Goal: Task Accomplishment & Management: Complete application form

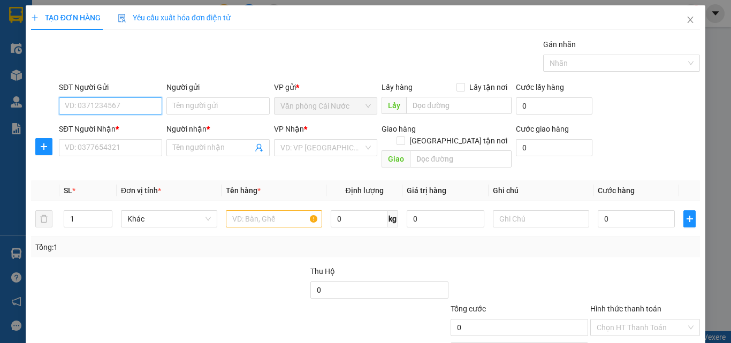
click at [135, 110] on input "SĐT Người Gửi" at bounding box center [110, 105] width 103 height 17
type input "0919769881"
click at [114, 128] on div "0919769881 - ngọc" at bounding box center [117, 127] width 105 height 12
type input "ngọc"
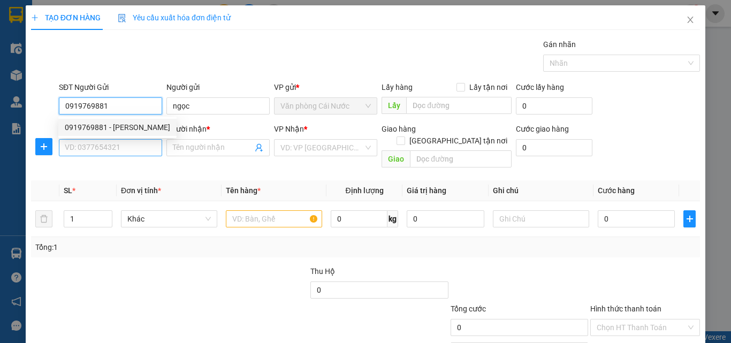
type input "0919769881"
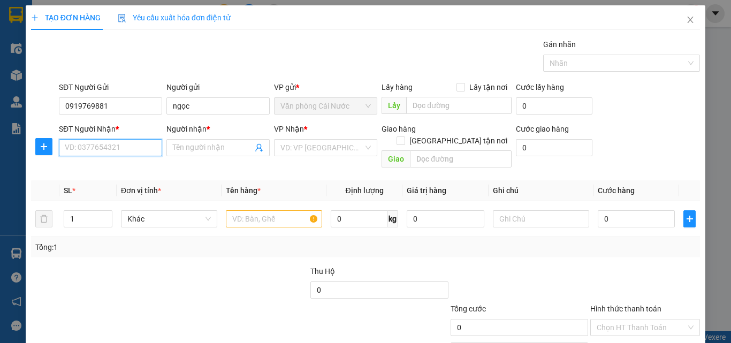
click at [110, 151] on input "SĐT Người Nhận *" at bounding box center [110, 147] width 103 height 17
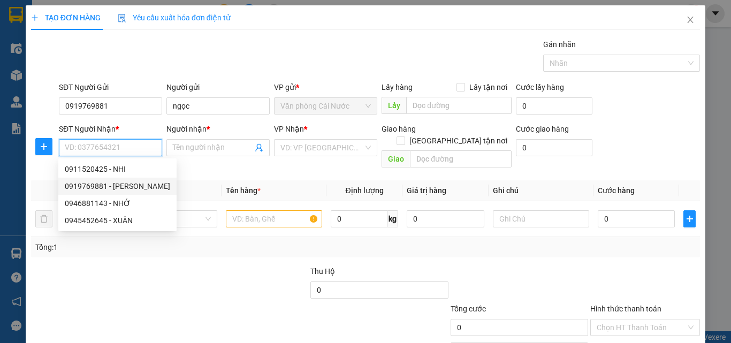
click at [115, 185] on div "0919769881 - ngọc" at bounding box center [117, 186] width 105 height 12
type input "0919769881"
type input "ngọc"
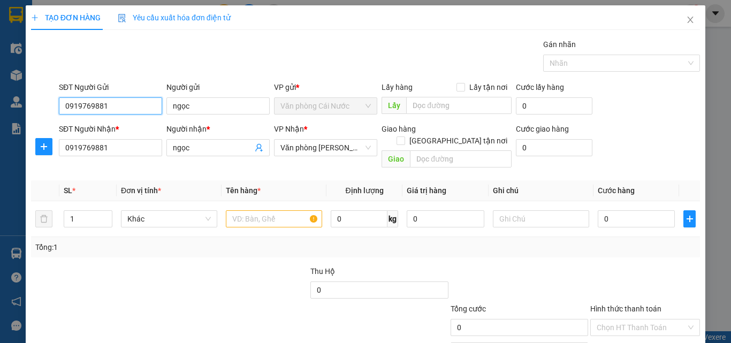
click at [120, 109] on input "0919769881" at bounding box center [110, 105] width 103 height 17
type input "0"
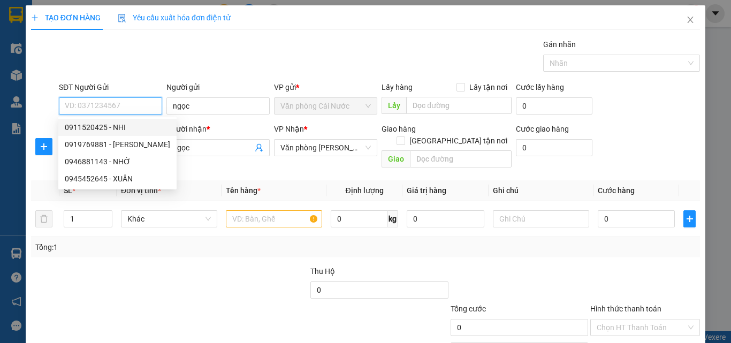
click at [91, 127] on div "0911520425 - NHI" at bounding box center [117, 127] width 105 height 12
type input "0911520425"
type input "NHI"
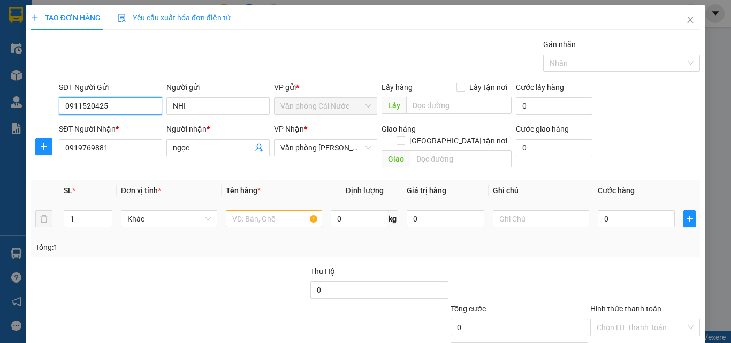
type input "0911520425"
click at [262, 210] on input "text" at bounding box center [274, 218] width 96 height 17
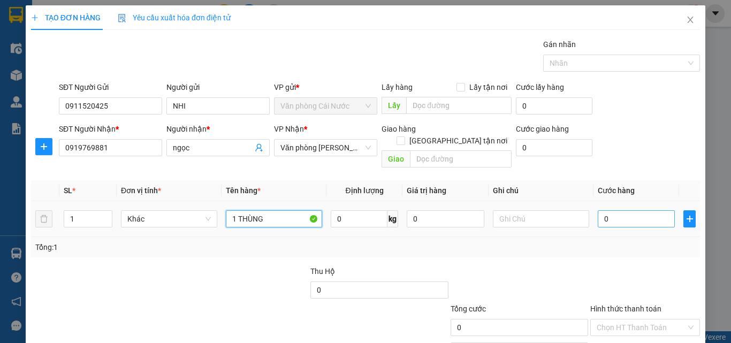
type input "1 THÙNG"
click at [622, 210] on input "0" at bounding box center [636, 218] width 77 height 17
type input "5"
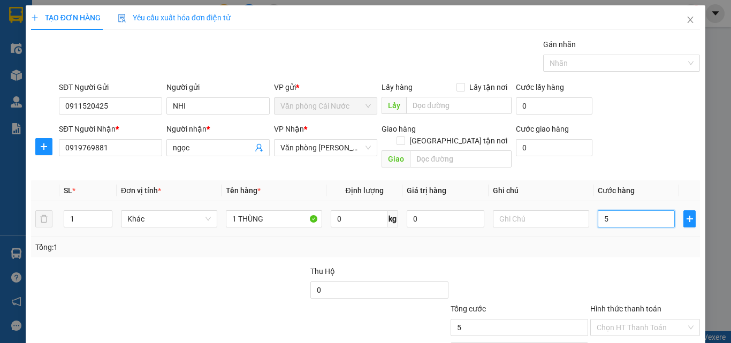
type input "50"
type input "50.000"
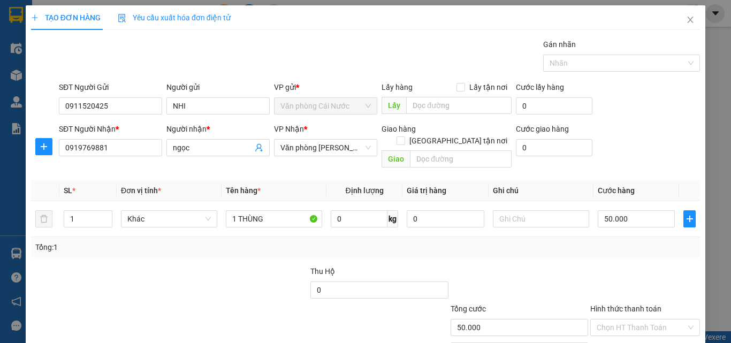
click at [563, 241] on div "Tổng: 1" at bounding box center [365, 247] width 669 height 20
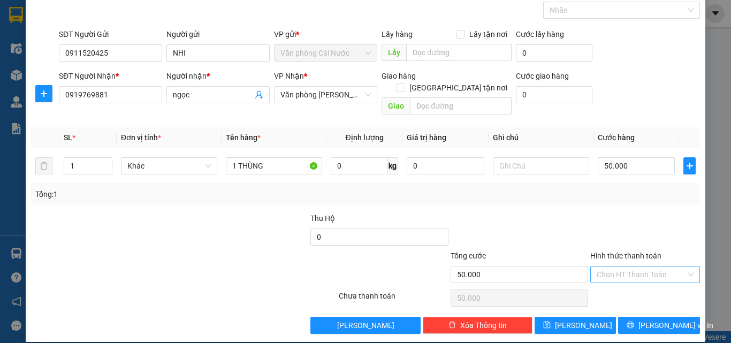
click at [633, 266] on input "Hình thức thanh toán" at bounding box center [640, 274] width 89 height 16
click at [616, 283] on div "Tại văn phòng" at bounding box center [639, 284] width 96 height 12
type input "0"
click at [649, 319] on span "[PERSON_NAME] và In" at bounding box center [675, 325] width 75 height 12
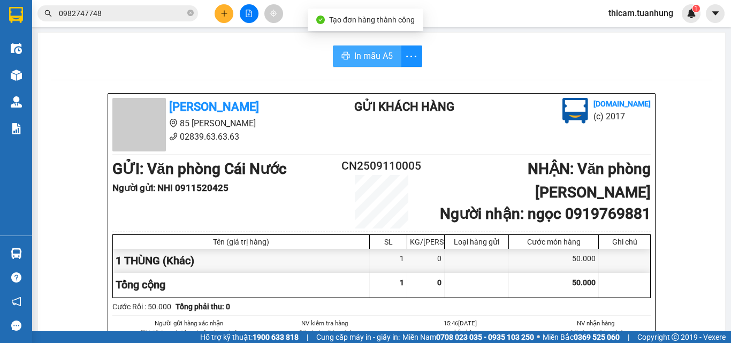
click at [374, 55] on span "In mẫu A5" at bounding box center [373, 55] width 39 height 13
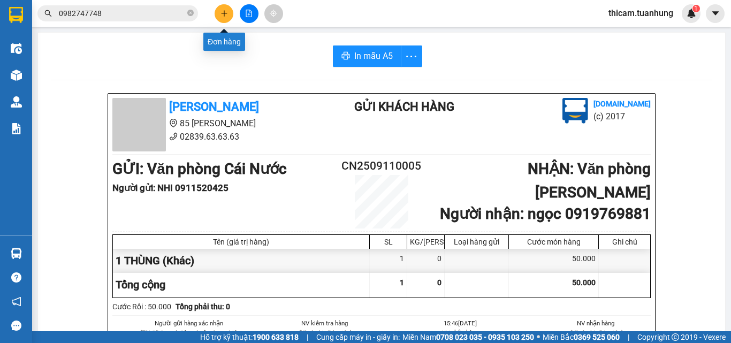
click at [219, 16] on button at bounding box center [224, 13] width 19 height 19
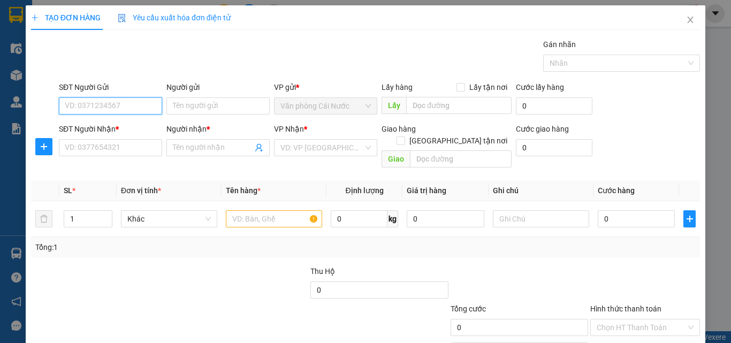
click at [122, 108] on input "SĐT Người Gửi" at bounding box center [110, 105] width 103 height 17
type input "0816865474"
click at [119, 126] on div "0816865474 - LỢT" at bounding box center [109, 127] width 89 height 12
type input "LỢT"
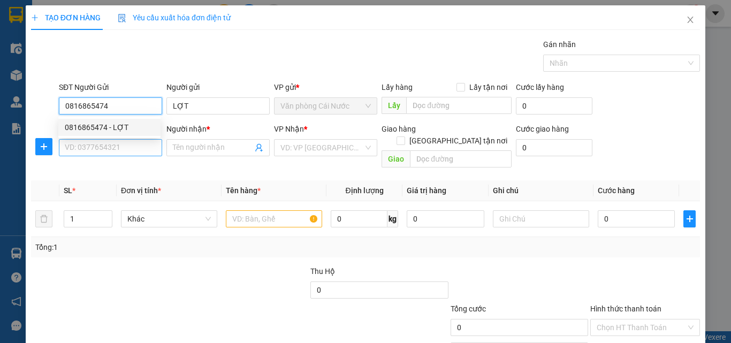
type input "0816865474"
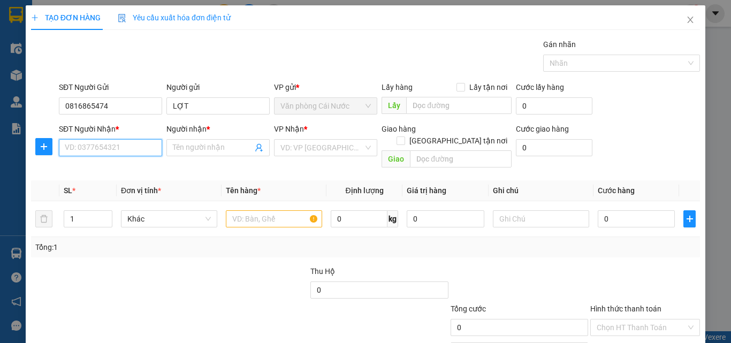
click at [119, 141] on input "SĐT Người Nhận *" at bounding box center [110, 147] width 103 height 17
click at [117, 186] on div "0945983713 - THẮM" at bounding box center [109, 186] width 89 height 12
type input "0945983713"
type input "THẮM"
click at [246, 210] on input "text" at bounding box center [274, 218] width 96 height 17
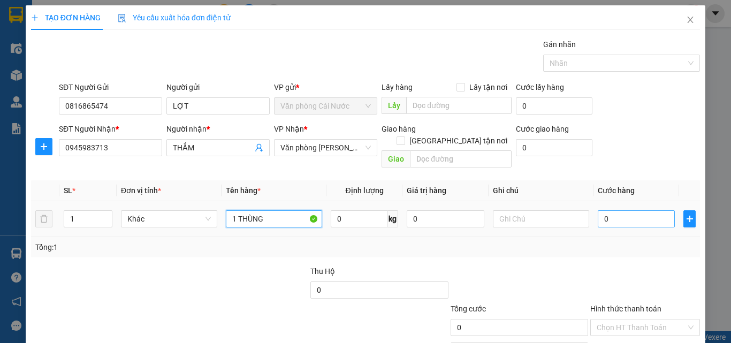
type input "1 THÙNG"
click at [603, 210] on input "0" at bounding box center [636, 218] width 77 height 17
type input "6"
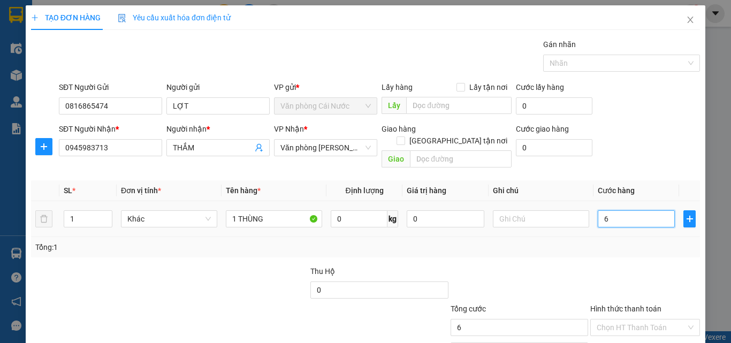
type input "60"
type input "60.000"
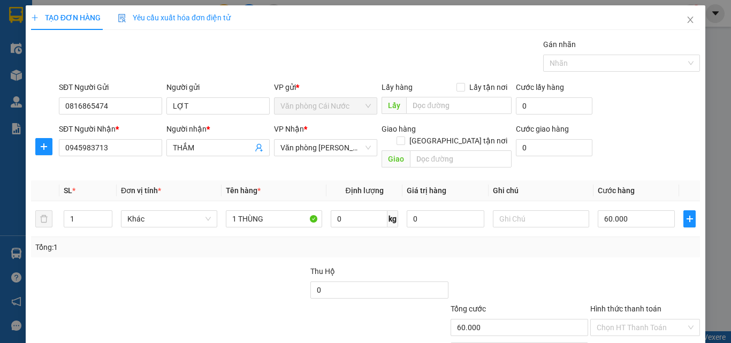
click at [593, 241] on div "Tổng: 1" at bounding box center [365, 247] width 660 height 12
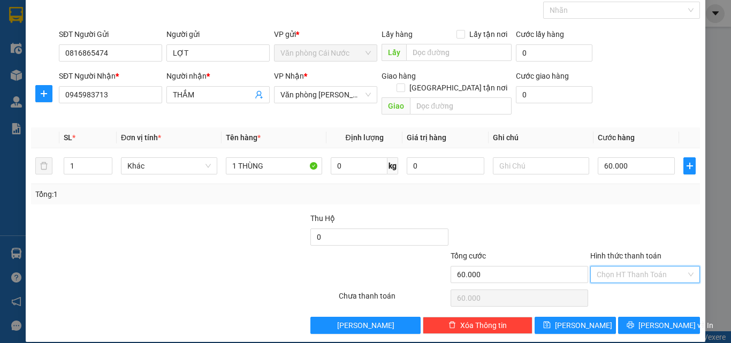
click at [620, 266] on input "Hình thức thanh toán" at bounding box center [640, 274] width 89 height 16
click at [620, 281] on div "Tại văn phòng" at bounding box center [639, 284] width 96 height 12
type input "0"
click at [647, 319] on span "[PERSON_NAME] và In" at bounding box center [675, 325] width 75 height 12
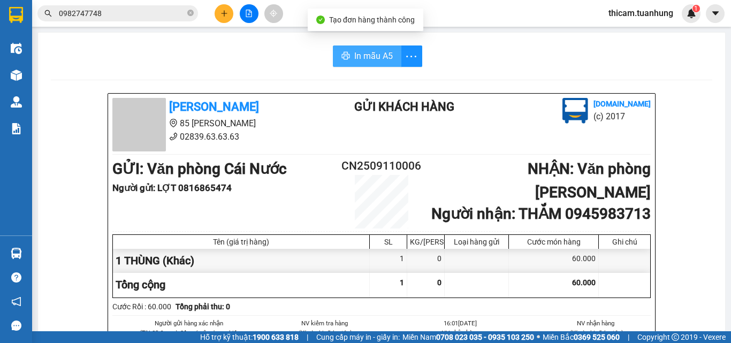
click at [378, 56] on span "In mẫu A5" at bounding box center [373, 55] width 39 height 13
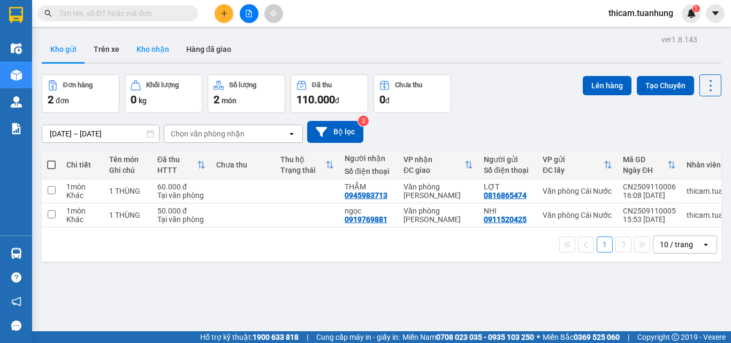
click at [144, 53] on button "Kho nhận" at bounding box center [153, 49] width 50 height 26
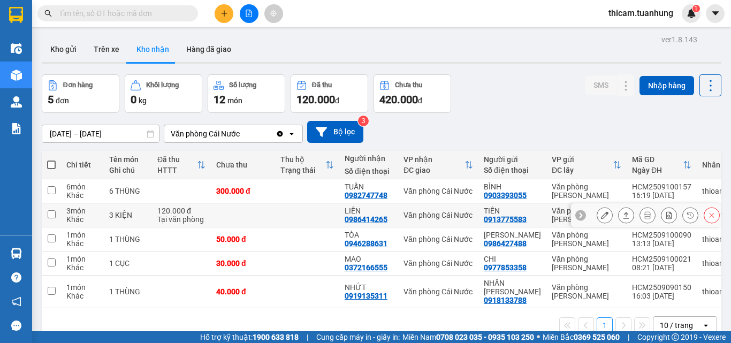
scroll to position [49, 0]
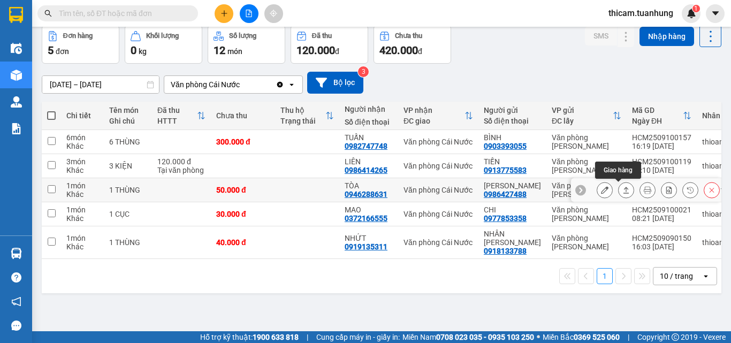
click at [622, 189] on icon at bounding box center [625, 189] width 7 height 7
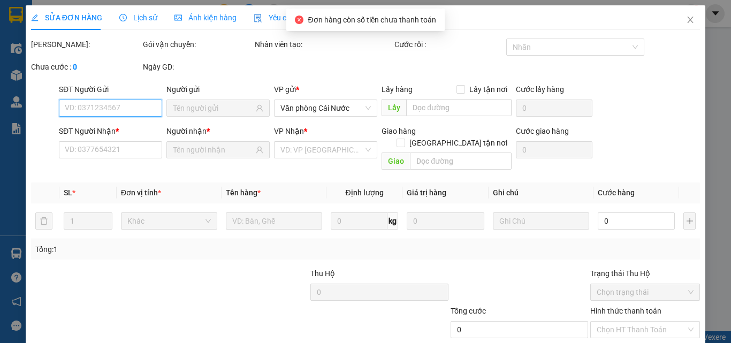
type input "0986427488"
type input "[PERSON_NAME]"
type input "0946288631"
type input "TÒA"
type input "50.000"
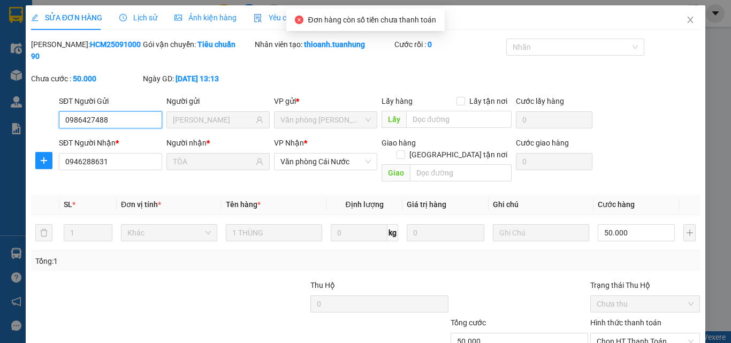
scroll to position [55, 0]
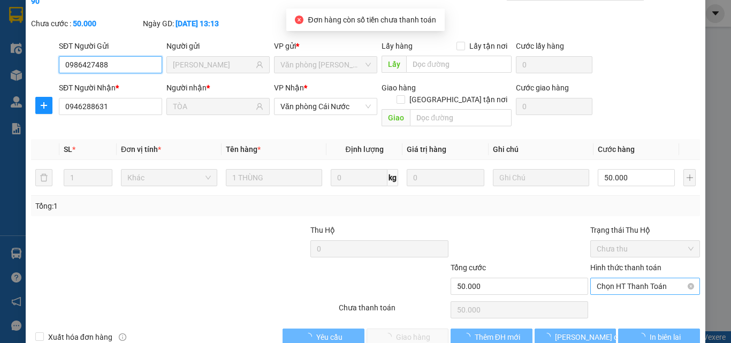
click at [631, 278] on span "Chọn HT Thanh Toán" at bounding box center [644, 286] width 97 height 16
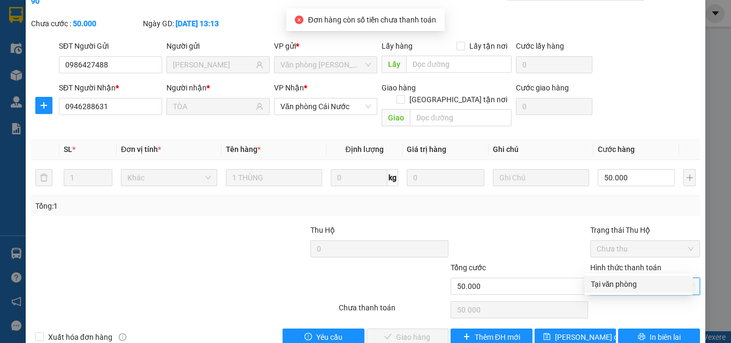
click at [628, 279] on div "Tại văn phòng" at bounding box center [639, 284] width 96 height 12
type input "0"
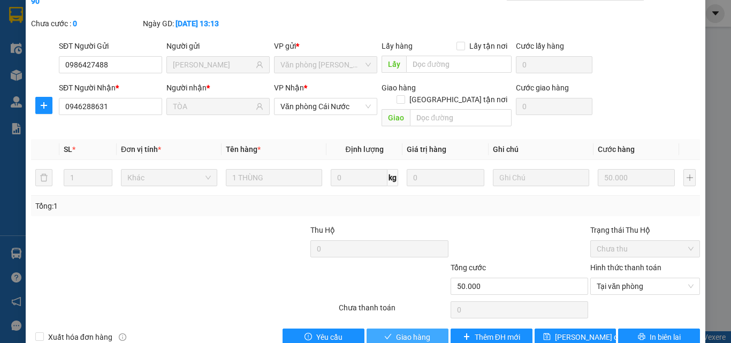
click at [420, 324] on span "Giao hàng" at bounding box center [413, 337] width 34 height 12
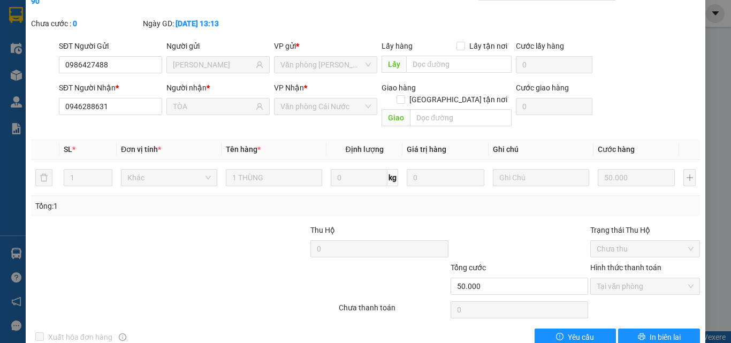
scroll to position [0, 0]
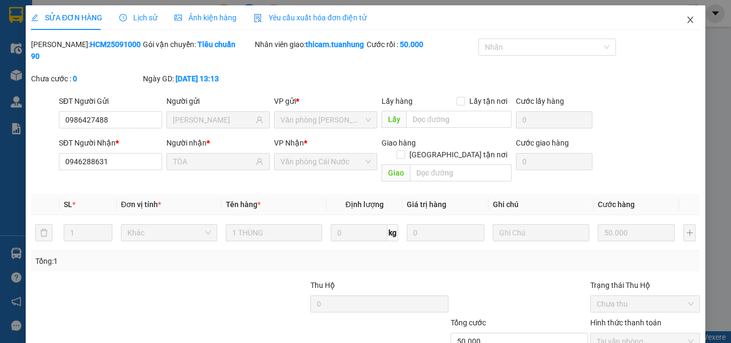
click at [686, 19] on icon "close" at bounding box center [690, 20] width 9 height 9
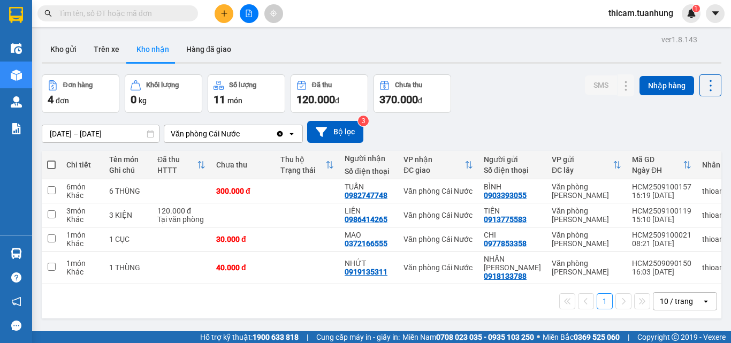
click at [163, 13] on input "text" at bounding box center [122, 13] width 126 height 12
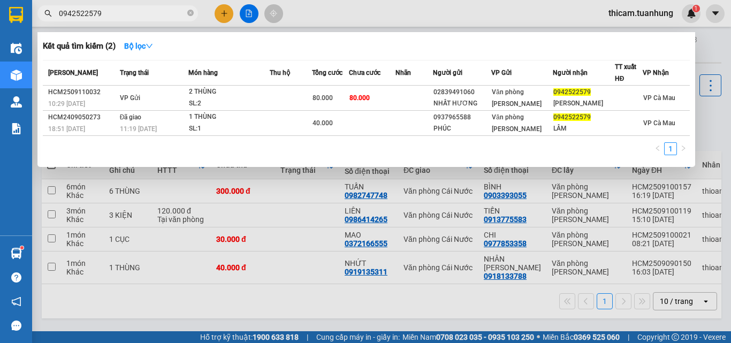
type input "0942522579"
click at [220, 13] on div at bounding box center [365, 171] width 731 height 343
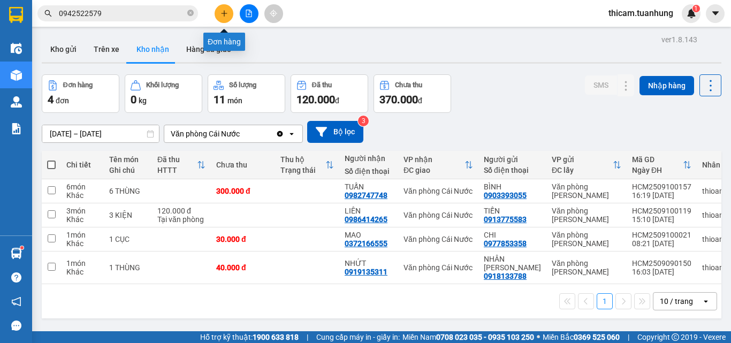
click at [223, 15] on icon "plus" at bounding box center [223, 13] width 7 height 7
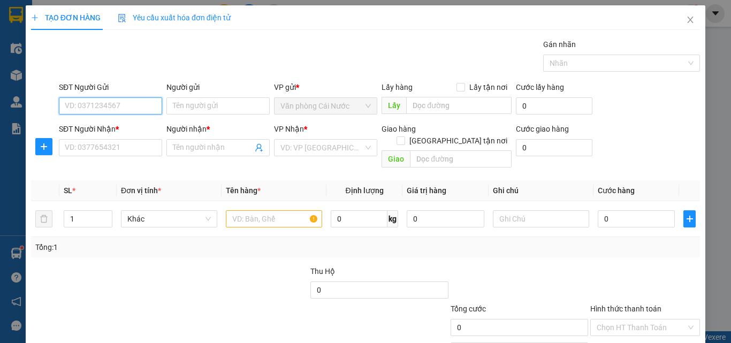
click at [132, 106] on input "SĐT Người Gửi" at bounding box center [110, 105] width 103 height 17
type input "0918406530"
click at [121, 126] on div "0918406530 - QUYÊN" at bounding box center [109, 127] width 89 height 12
type input "QUYÊN"
type input "0918406530"
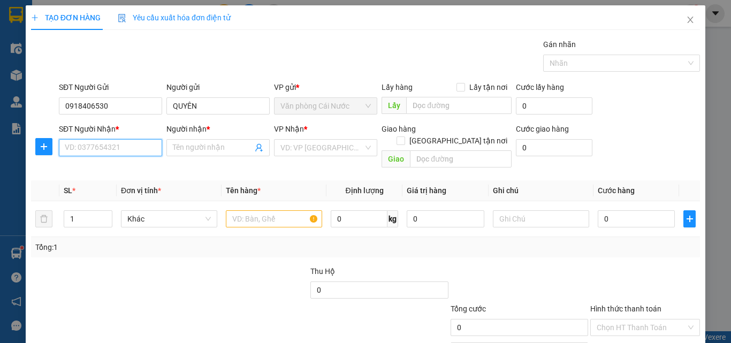
click at [118, 150] on input "SĐT Người Nhận *" at bounding box center [110, 147] width 103 height 17
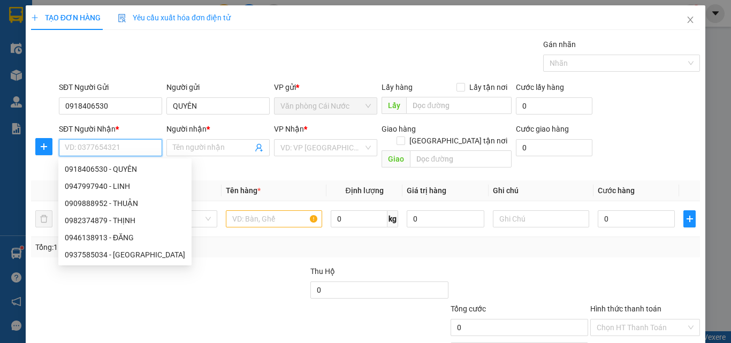
click at [118, 150] on input "SĐT Người Nhận *" at bounding box center [110, 147] width 103 height 17
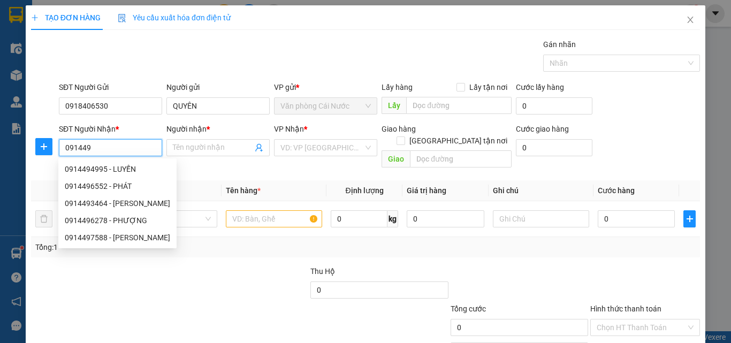
click at [80, 148] on input "091449" at bounding box center [110, 147] width 103 height 17
click at [76, 148] on input "091449" at bounding box center [110, 147] width 103 height 17
click at [104, 148] on input "0919449" at bounding box center [110, 147] width 103 height 17
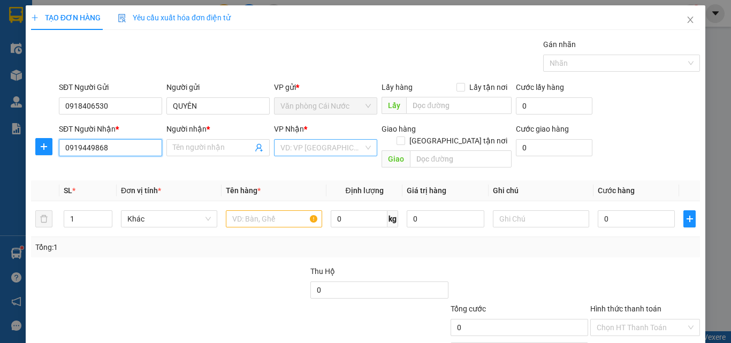
type input "0919449868"
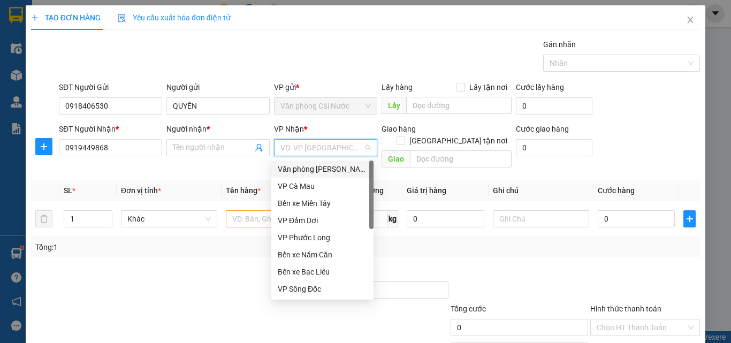
drag, startPoint x: 343, startPoint y: 145, endPoint x: 345, endPoint y: 152, distance: 7.1
click at [345, 152] on input "search" at bounding box center [321, 148] width 83 height 16
click at [315, 168] on div "Văn phòng [PERSON_NAME]" at bounding box center [322, 169] width 89 height 12
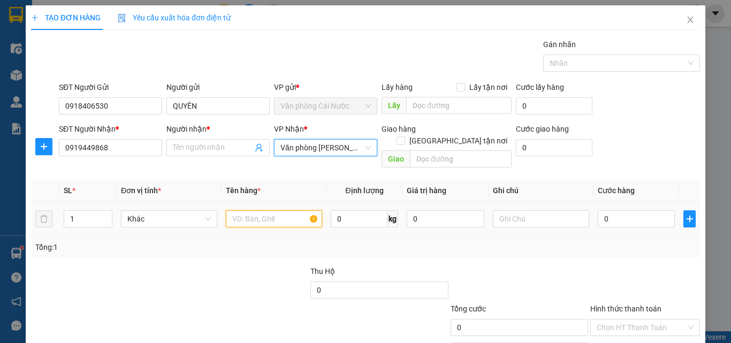
click at [265, 210] on input "text" at bounding box center [274, 218] width 96 height 17
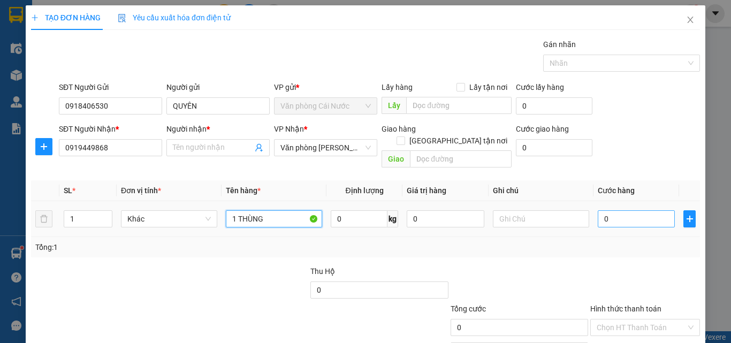
type input "1 THÙNG"
click at [609, 210] on input "0" at bounding box center [636, 218] width 77 height 17
type input "7"
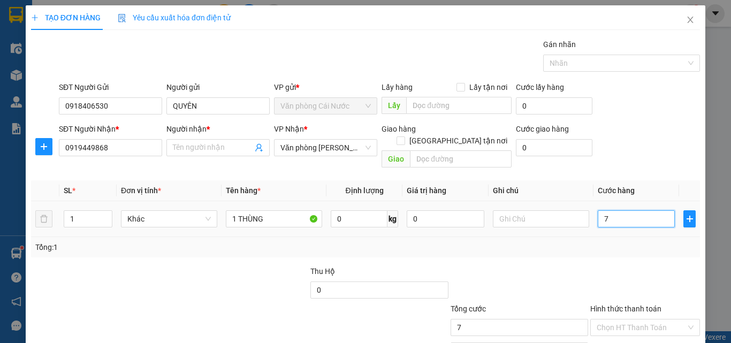
type input "70"
type input "7"
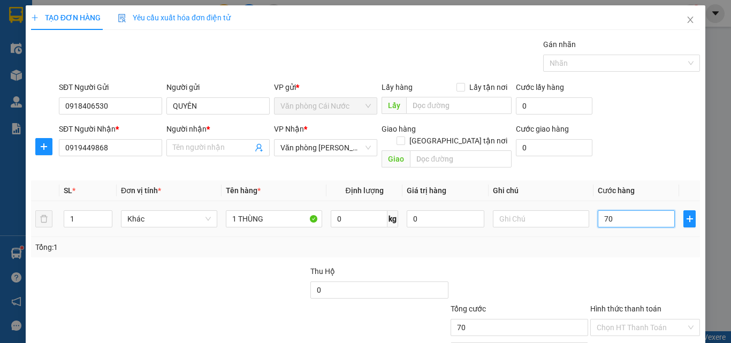
type input "7"
type input "0"
type input "07"
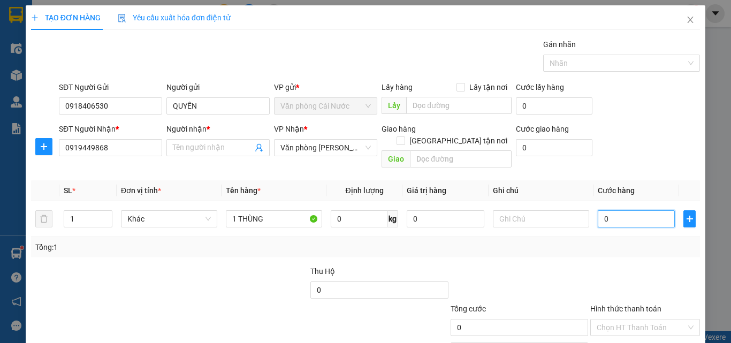
type input "7"
type input "070"
type input "70"
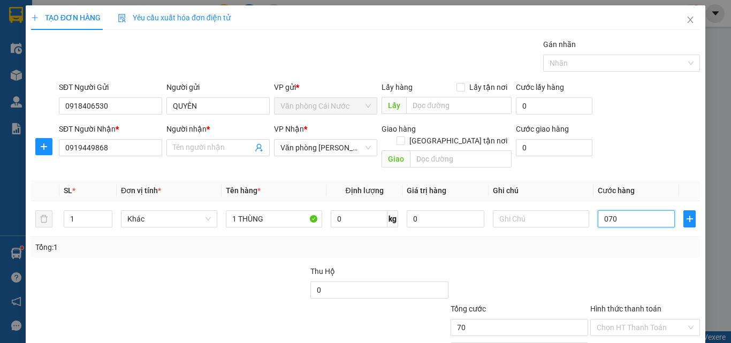
scroll to position [53, 0]
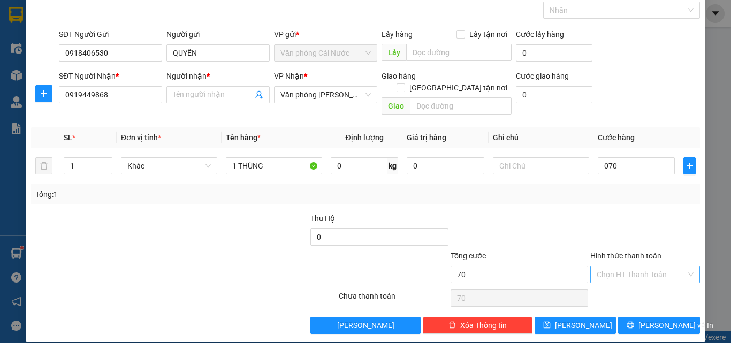
type input "70.000"
click at [603, 266] on input "Hình thức thanh toán" at bounding box center [640, 274] width 89 height 16
click at [615, 286] on div "Tại văn phòng" at bounding box center [639, 284] width 96 height 12
type input "0"
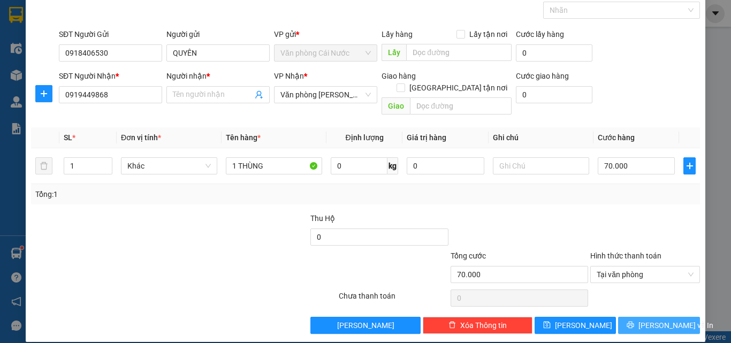
click at [634, 321] on span "printer" at bounding box center [629, 325] width 7 height 9
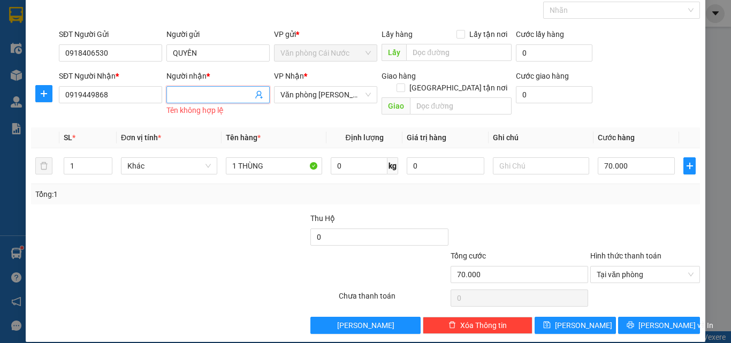
click at [217, 94] on input "Người nhận *" at bounding box center [213, 95] width 80 height 12
click at [207, 95] on input "Người nhận *" at bounding box center [213, 95] width 80 height 12
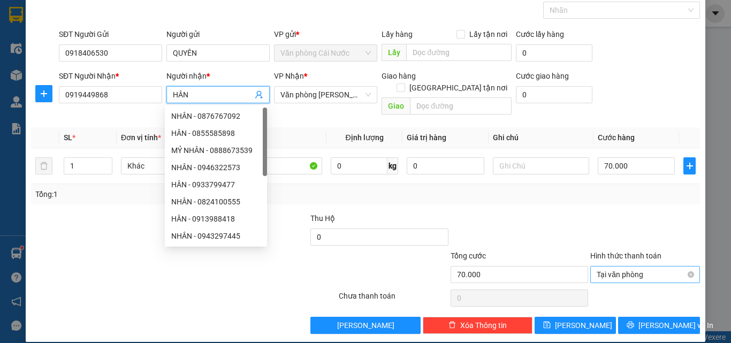
click at [612, 266] on span "Tại văn phòng" at bounding box center [644, 274] width 97 height 16
type input "HÂN"
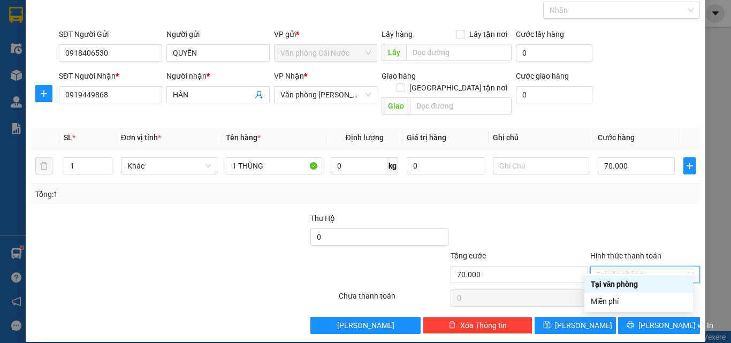
click at [616, 286] on div "Tại văn phòng" at bounding box center [639, 284] width 96 height 12
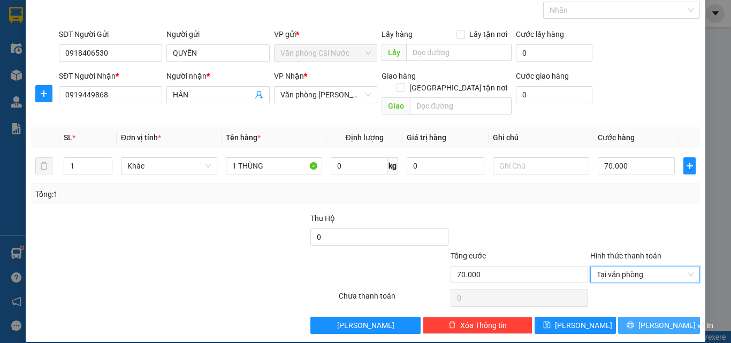
click at [623, 317] on button "[PERSON_NAME] và In" at bounding box center [659, 325] width 82 height 17
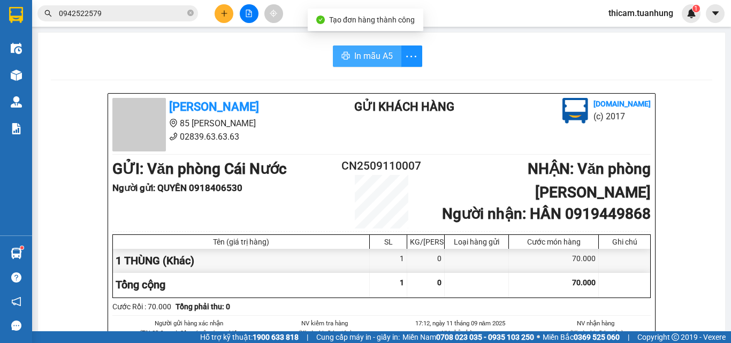
click at [362, 55] on span "In mẫu A5" at bounding box center [373, 55] width 39 height 13
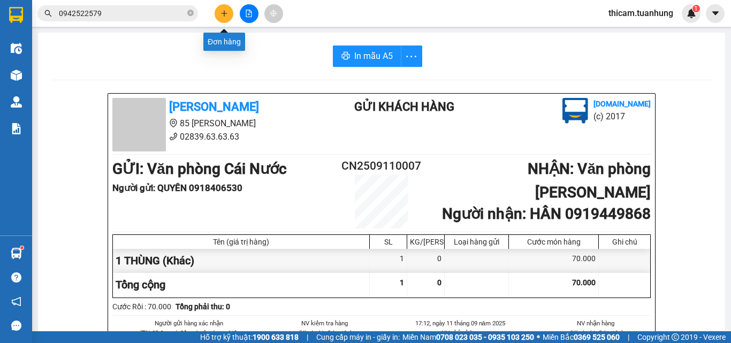
click at [221, 10] on icon "plus" at bounding box center [223, 13] width 7 height 7
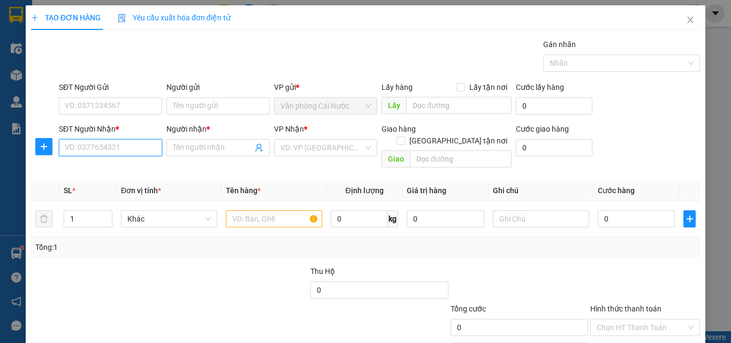
click at [134, 150] on input "SĐT Người Nhận *" at bounding box center [110, 147] width 103 height 17
type input "0947997940"
drag, startPoint x: 121, startPoint y: 167, endPoint x: 149, endPoint y: 85, distance: 87.1
click at [120, 167] on div "0947997940 - LINH" at bounding box center [109, 169] width 89 height 12
type input "LINH"
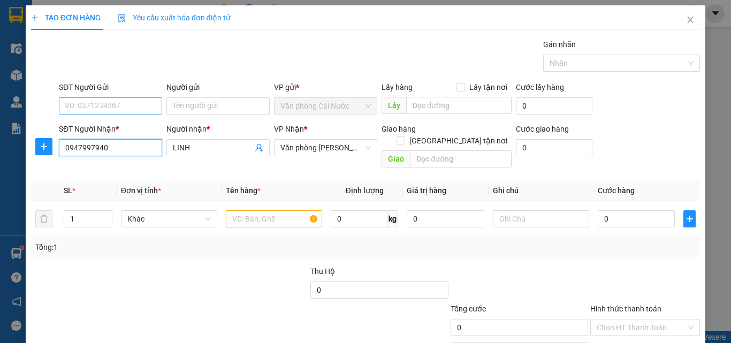
type input "0947997940"
click at [142, 104] on input "SĐT Người Gửi" at bounding box center [110, 105] width 103 height 17
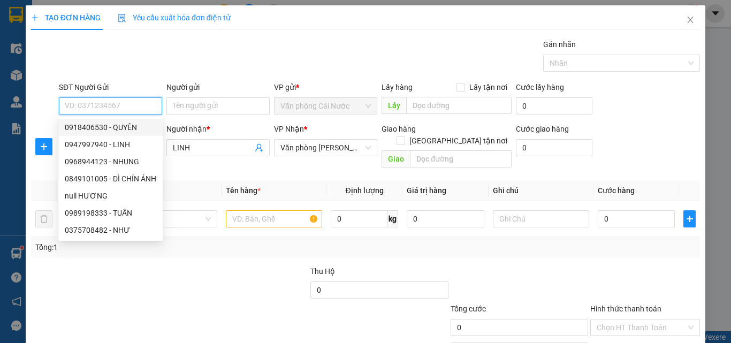
click at [120, 131] on div "0918406530 - QUYÊN" at bounding box center [110, 127] width 91 height 12
type input "0918406530"
type input "QUYÊN"
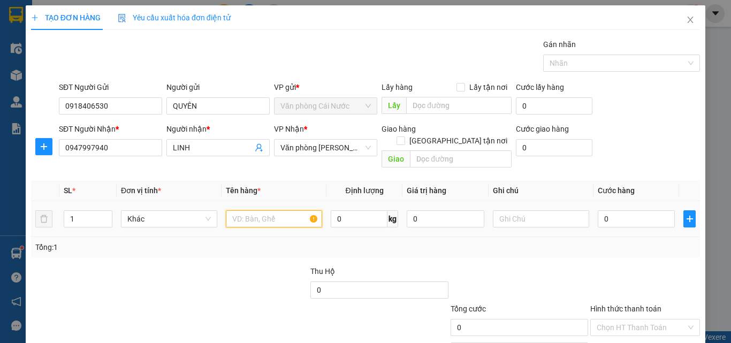
click at [293, 210] on input "text" at bounding box center [274, 218] width 96 height 17
type input "1 THÙNG"
click at [612, 210] on input "0" at bounding box center [636, 218] width 77 height 17
type input "7"
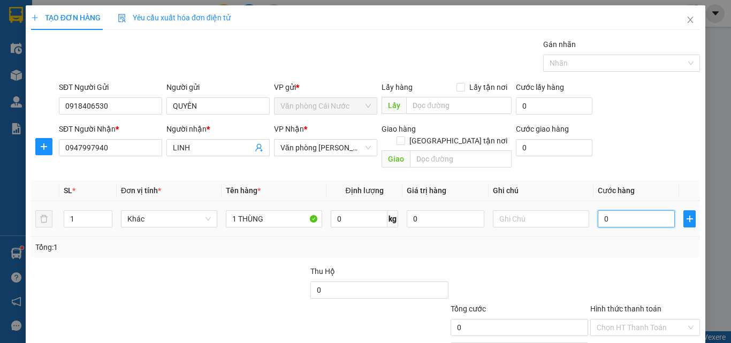
type input "7"
type input "70"
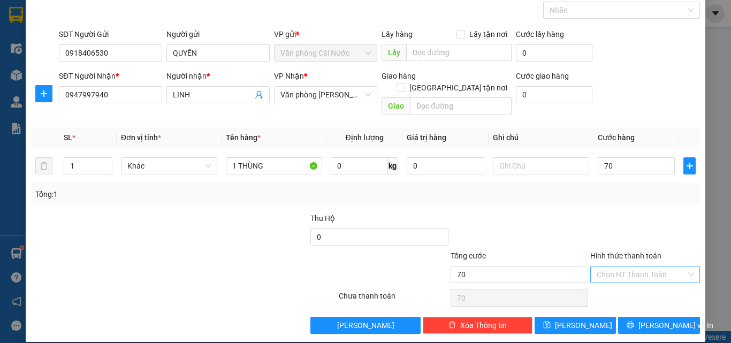
type input "70.000"
click at [621, 266] on input "Hình thức thanh toán" at bounding box center [640, 274] width 89 height 16
click at [615, 284] on div "Tại văn phòng" at bounding box center [639, 284] width 96 height 12
type input "0"
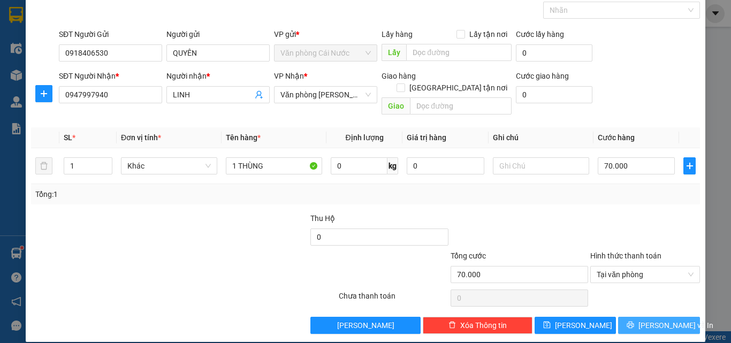
click at [633, 321] on icon "printer" at bounding box center [630, 324] width 7 height 7
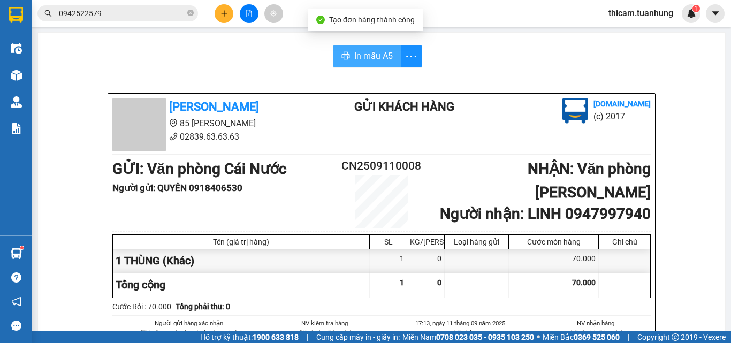
click at [373, 54] on span "In mẫu A5" at bounding box center [373, 55] width 39 height 13
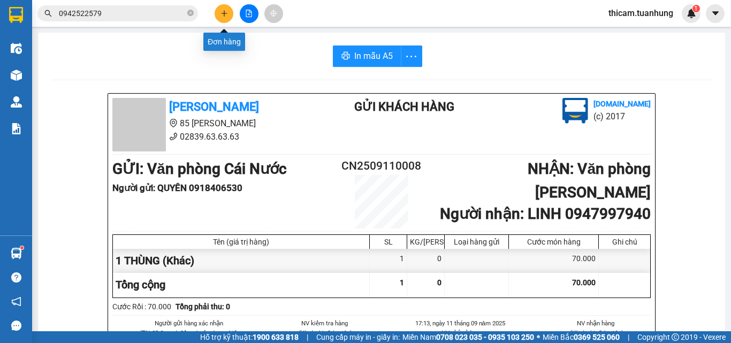
click at [218, 18] on button at bounding box center [224, 13] width 19 height 19
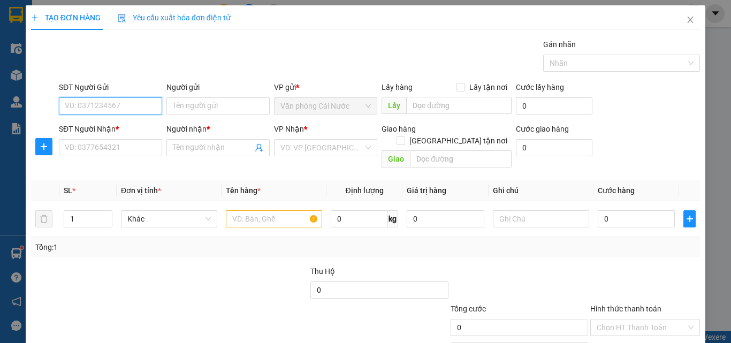
click at [142, 108] on input "SĐT Người Gửi" at bounding box center [110, 105] width 103 height 17
type input "0852699722"
click at [120, 125] on div "0852699722 - PHƯỢNG" at bounding box center [109, 127] width 89 height 12
type input "PHƯỢNG"
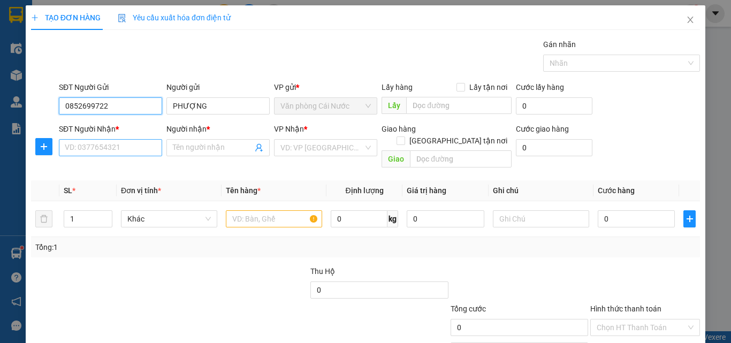
type input "0852699722"
click at [110, 150] on input "SĐT Người Nhận *" at bounding box center [110, 147] width 103 height 17
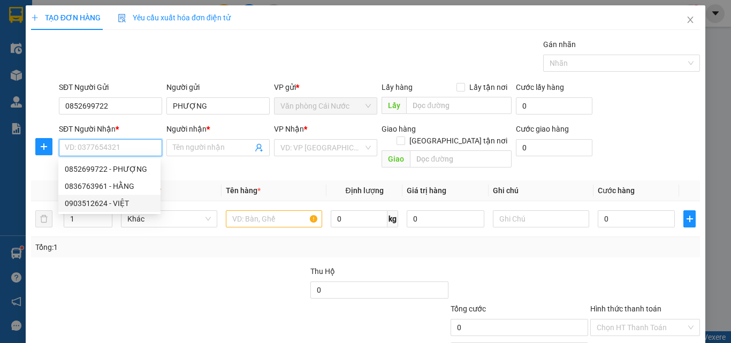
click at [112, 202] on div "0903512624 - VIỆT" at bounding box center [109, 203] width 89 height 12
type input "0903512624"
type input "VIỆT"
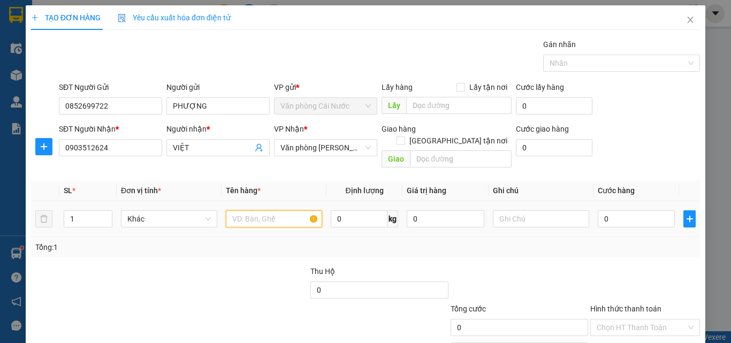
click at [254, 212] on input "text" at bounding box center [274, 218] width 96 height 17
type input "1 THÙNG"
click at [633, 210] on input "0" at bounding box center [636, 218] width 77 height 17
type input "5"
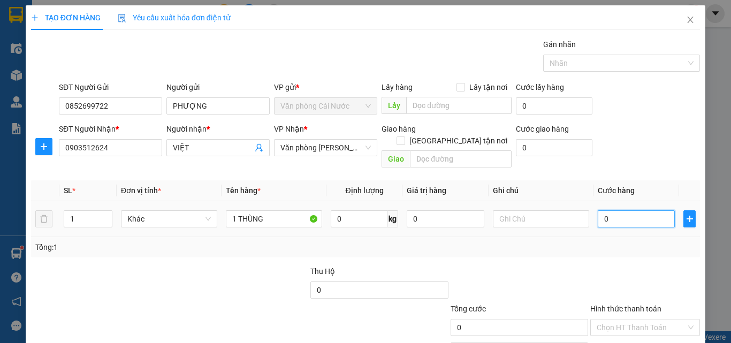
type input "5"
type input "50"
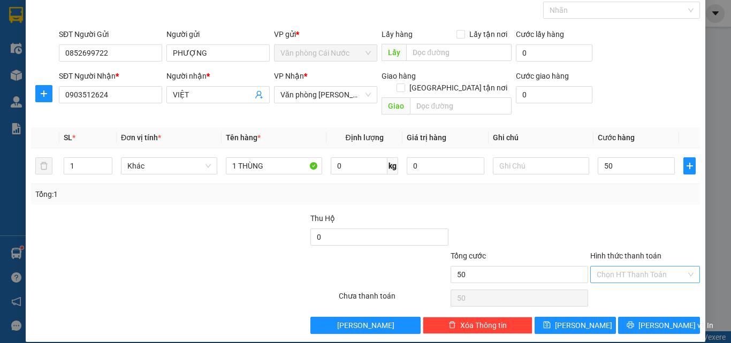
type input "50.000"
click at [655, 266] on input "Hình thức thanh toán" at bounding box center [640, 274] width 89 height 16
click at [640, 284] on div "Tại văn phòng" at bounding box center [639, 284] width 96 height 12
type input "0"
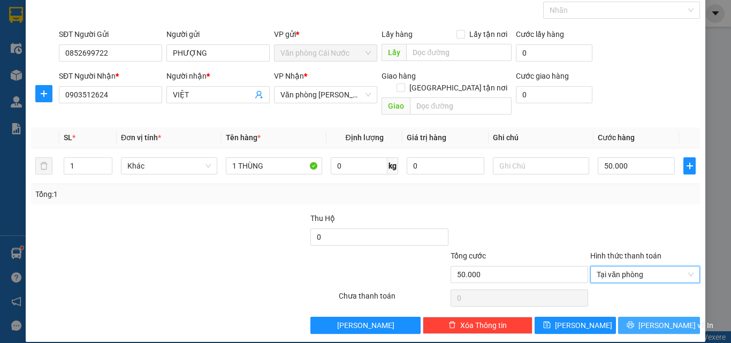
drag, startPoint x: 633, startPoint y: 316, endPoint x: 374, endPoint y: 210, distance: 279.7
click at [618, 317] on button "[PERSON_NAME] và In" at bounding box center [659, 325] width 82 height 17
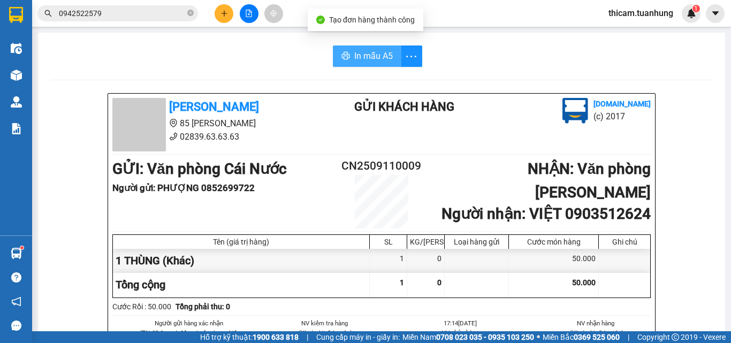
click at [372, 50] on span "In mẫu A5" at bounding box center [373, 55] width 39 height 13
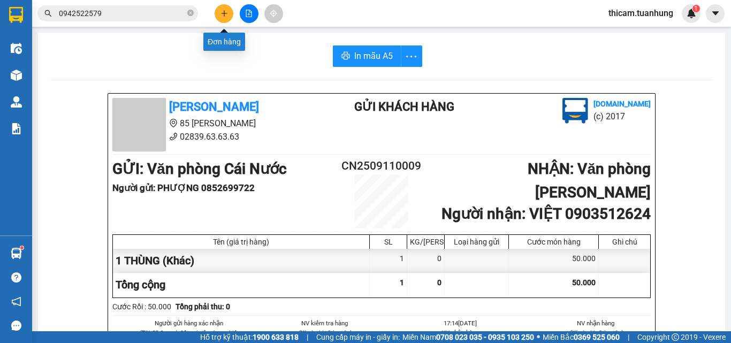
click at [225, 12] on icon "plus" at bounding box center [223, 13] width 7 height 7
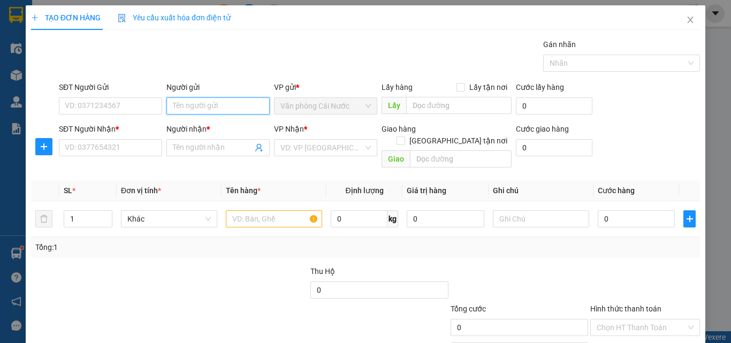
click at [210, 99] on input "Người gửi" at bounding box center [217, 105] width 103 height 17
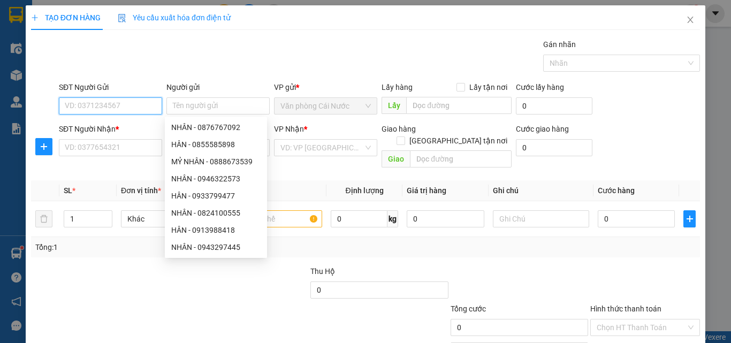
click at [152, 113] on input "SĐT Người Gửi" at bounding box center [110, 105] width 103 height 17
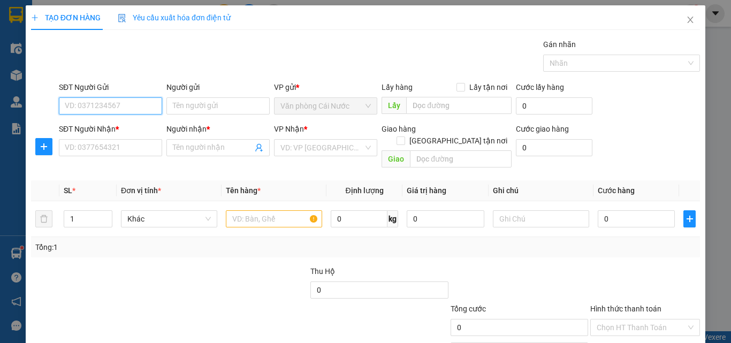
click at [152, 106] on input "SĐT Người Gửi" at bounding box center [110, 105] width 103 height 17
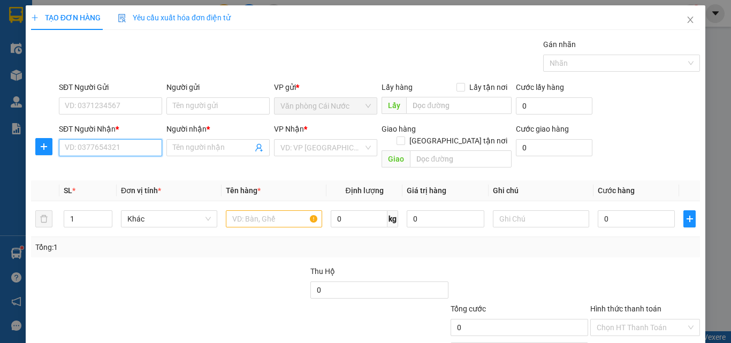
click at [131, 149] on input "SĐT Người Nhận *" at bounding box center [110, 147] width 103 height 17
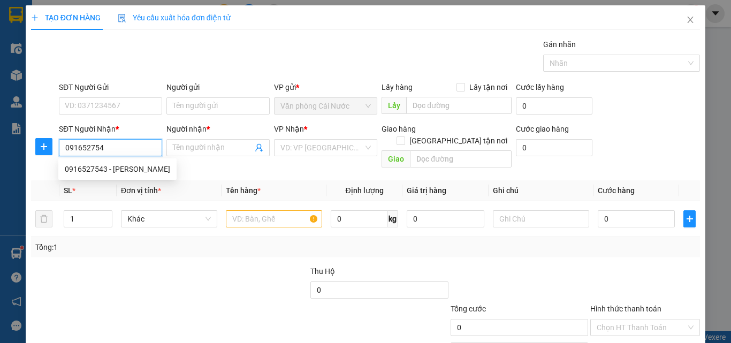
type input "0916527543"
drag, startPoint x: 111, startPoint y: 170, endPoint x: 226, endPoint y: 14, distance: 193.9
click at [116, 167] on div "0916527543 - [PERSON_NAME]" at bounding box center [117, 169] width 105 height 12
type input "HÂN"
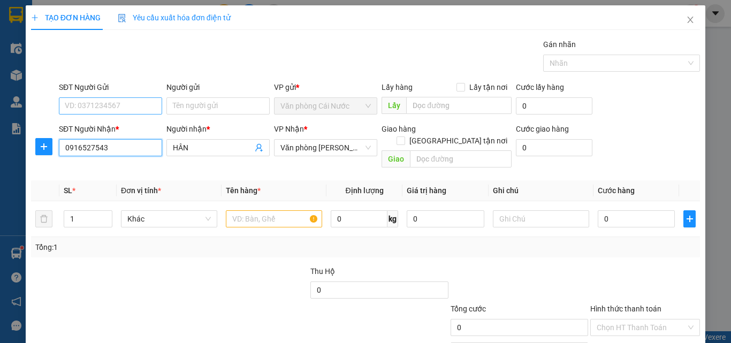
type input "0916527543"
click at [132, 107] on input "SĐT Người Gửi" at bounding box center [110, 105] width 103 height 17
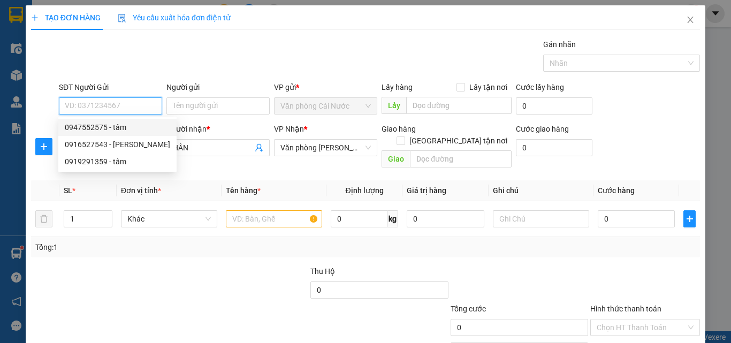
click at [121, 123] on div "0947552575 - tâm" at bounding box center [117, 127] width 105 height 12
type input "0947552575"
type input "tâm"
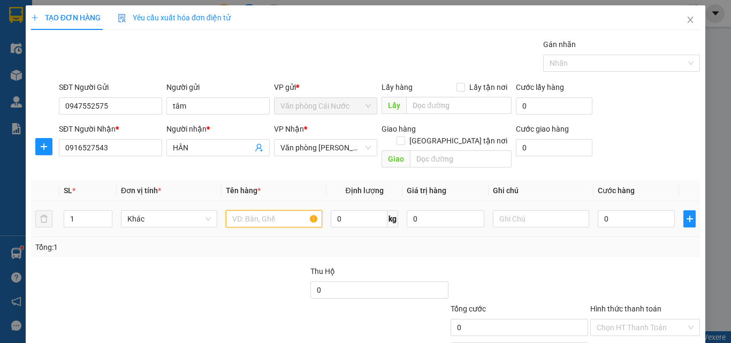
click at [276, 212] on input "text" at bounding box center [274, 218] width 96 height 17
type input "1 THÙNG"
click at [655, 212] on input "0" at bounding box center [636, 218] width 77 height 17
click at [629, 210] on input "0" at bounding box center [636, 218] width 77 height 17
type input "07"
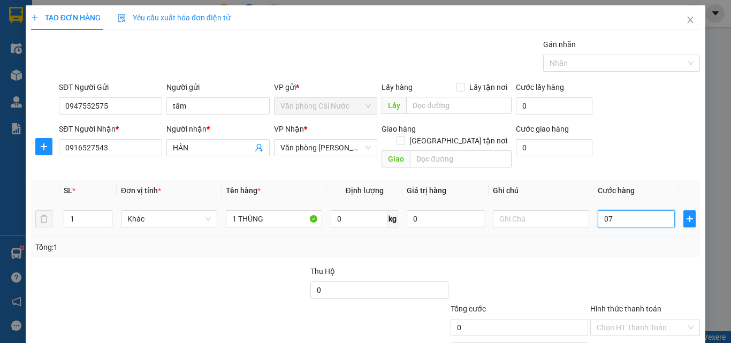
type input "7"
type input "070"
type input "70"
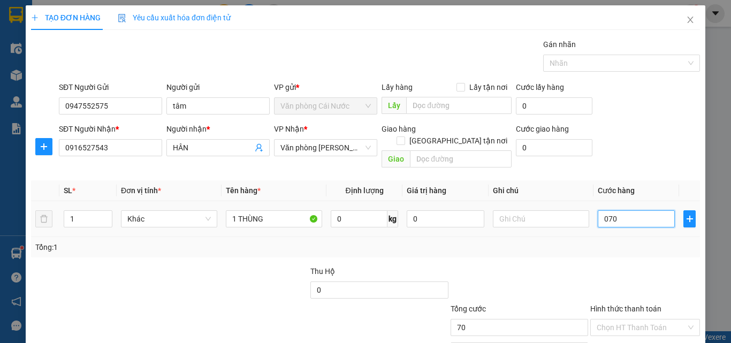
scroll to position [53, 0]
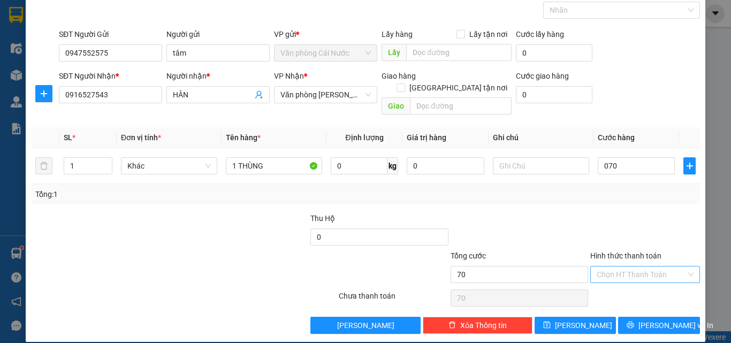
type input "70.000"
click at [616, 269] on input "Hình thức thanh toán" at bounding box center [640, 274] width 89 height 16
click at [608, 288] on div "Tại văn phòng" at bounding box center [639, 284] width 96 height 12
type input "0"
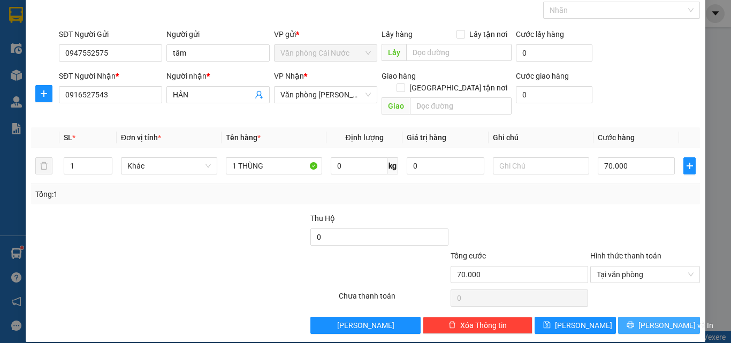
click at [632, 321] on icon "printer" at bounding box center [629, 324] width 7 height 7
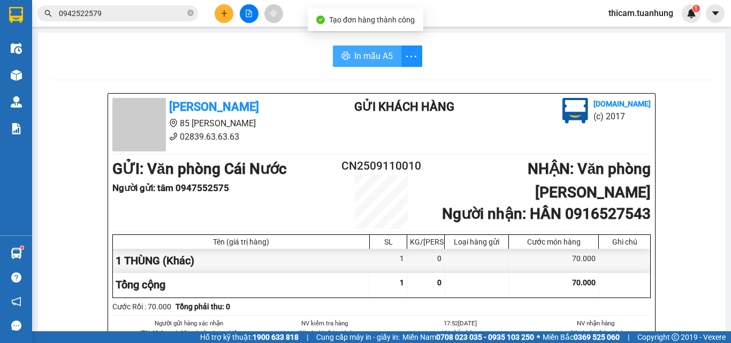
click at [364, 62] on span "In mẫu A5" at bounding box center [373, 55] width 39 height 13
drag, startPoint x: 383, startPoint y: 54, endPoint x: 580, endPoint y: 75, distance: 198.0
click at [383, 55] on span "In mẫu A5" at bounding box center [373, 55] width 39 height 13
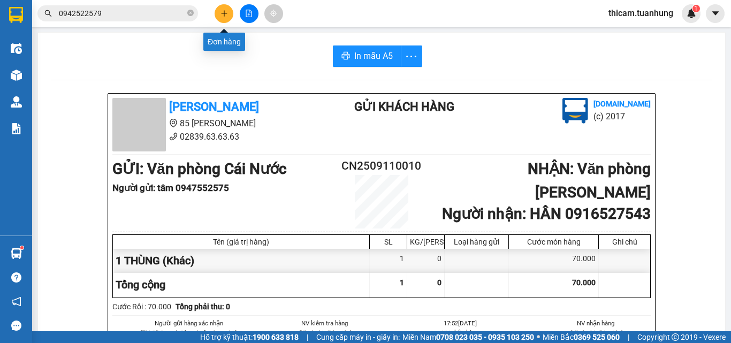
click at [220, 11] on icon "plus" at bounding box center [223, 13] width 7 height 7
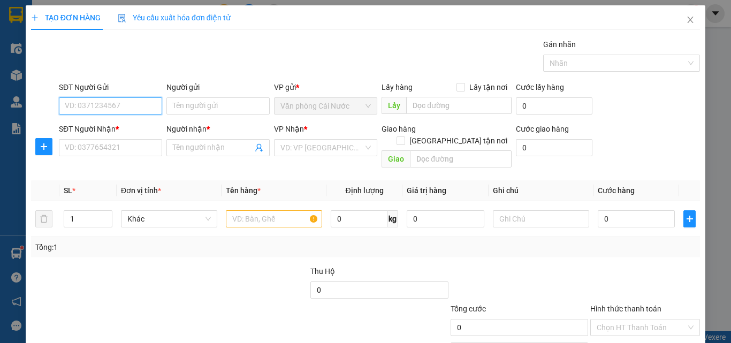
click at [133, 105] on input "SĐT Người Gửi" at bounding box center [110, 105] width 103 height 17
click at [121, 125] on div "0945036853 - Y DƯỢC SG CN" at bounding box center [115, 127] width 100 height 12
type input "0945036853"
type input "Y DƯỢC SG CN"
type input "0945036853"
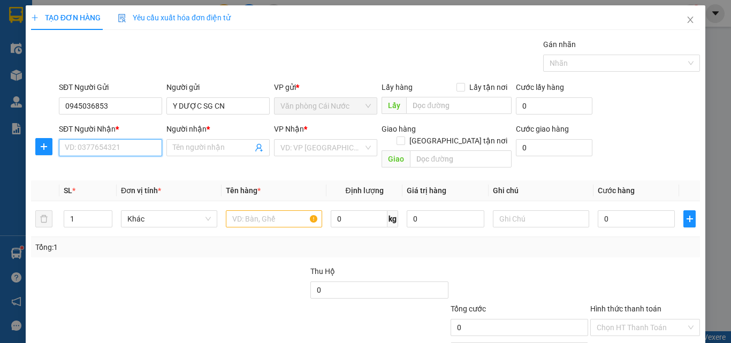
click at [125, 146] on input "SĐT Người Nhận *" at bounding box center [110, 147] width 103 height 17
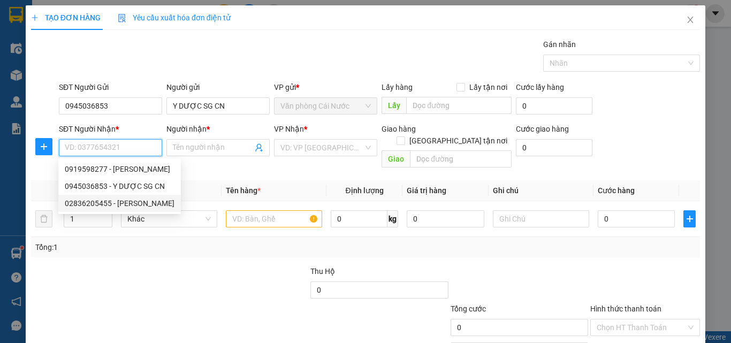
click at [139, 204] on div "02836205455 - [PERSON_NAME]" at bounding box center [120, 203] width 110 height 12
type input "02836205455"
type input "[PERSON_NAME]"
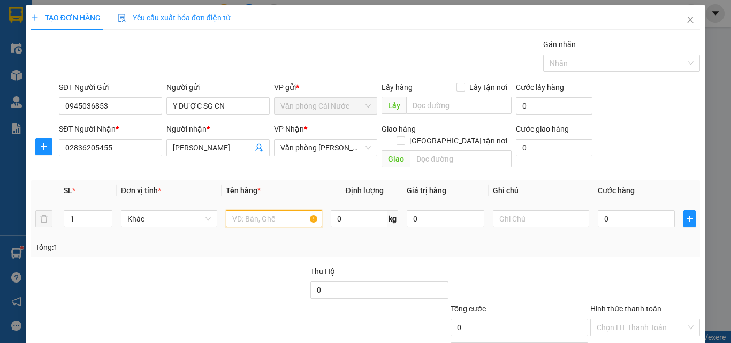
click at [255, 211] on input "text" at bounding box center [274, 218] width 96 height 17
type input "1 HỘP"
click at [608, 210] on input "0" at bounding box center [636, 218] width 77 height 17
type input "3"
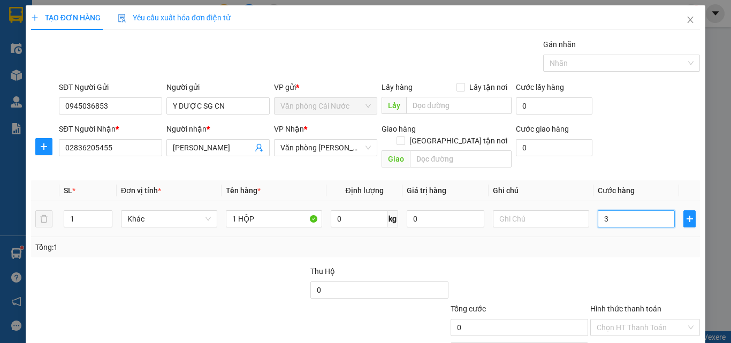
type input "3"
type input "30"
type input "30.000"
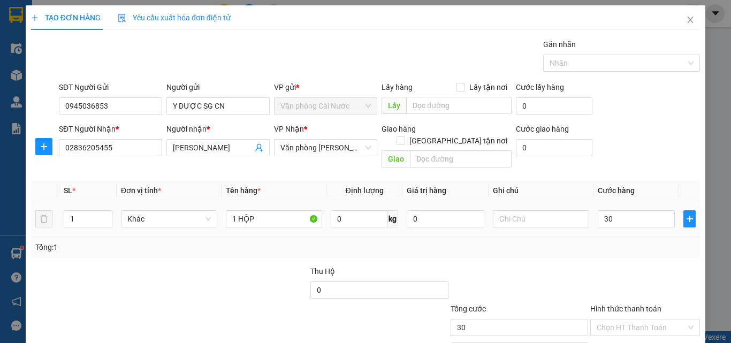
type input "30.000"
click at [619, 218] on td "30.000" at bounding box center [636, 219] width 86 height 36
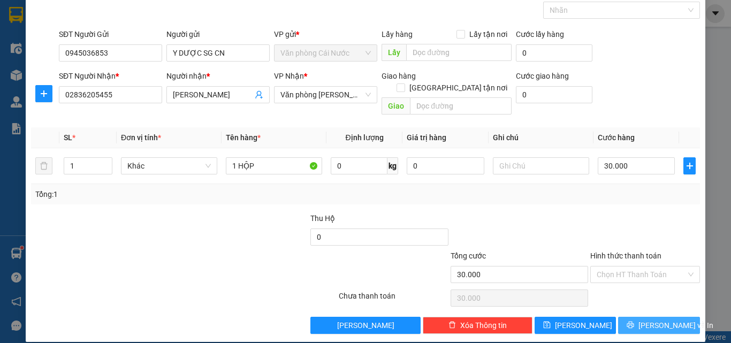
click at [645, 320] on button "[PERSON_NAME] và In" at bounding box center [659, 325] width 82 height 17
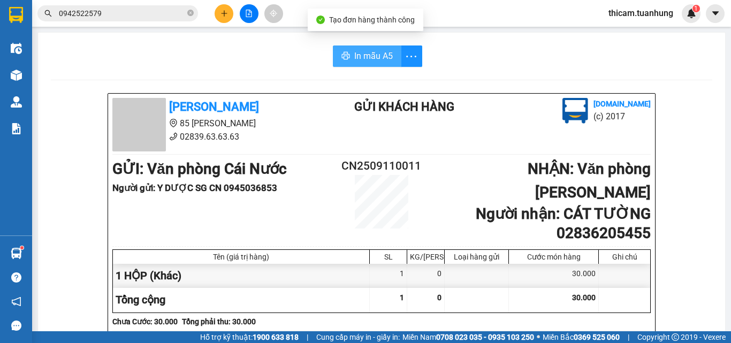
drag, startPoint x: 378, startPoint y: 56, endPoint x: 379, endPoint y: 51, distance: 5.4
click at [379, 55] on span "In mẫu A5" at bounding box center [373, 55] width 39 height 13
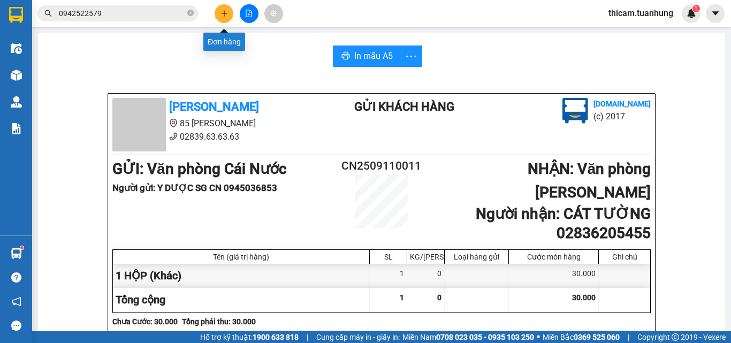
click at [223, 14] on icon "plus" at bounding box center [223, 13] width 7 height 7
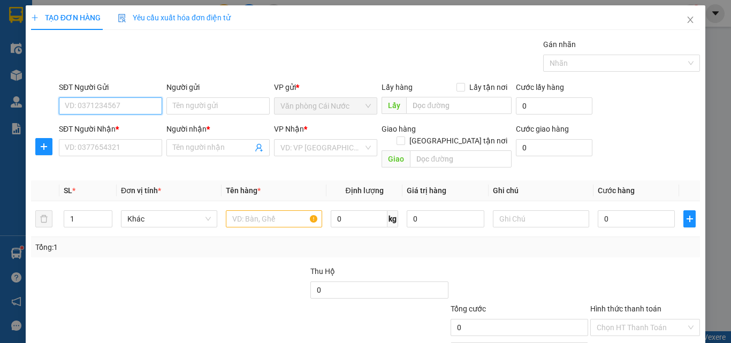
click at [70, 108] on input "SĐT Người Gửi" at bounding box center [110, 105] width 103 height 17
click at [133, 125] on div "02906297799 - NK HOÀN MỸ CN" at bounding box center [119, 127] width 109 height 12
type input "02906297799"
type input "NK HOÀN MỸ CN"
type input "02906297799"
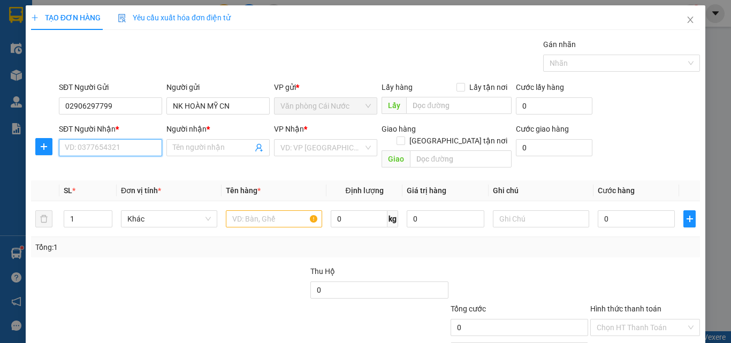
click at [116, 145] on input "SĐT Người Nhận *" at bounding box center [110, 147] width 103 height 17
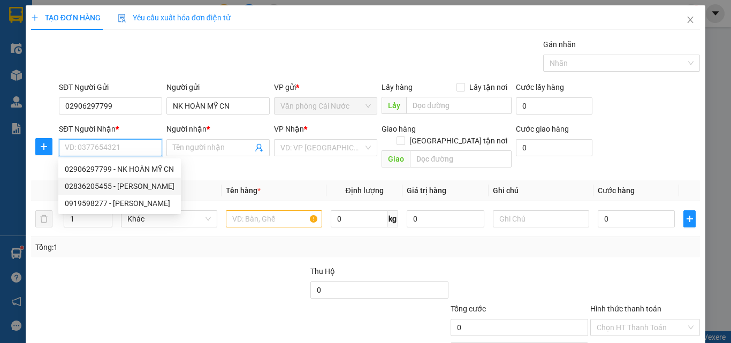
click at [121, 186] on div "02836205455 - [PERSON_NAME]" at bounding box center [120, 186] width 110 height 12
type input "02836205455"
type input "[PERSON_NAME]"
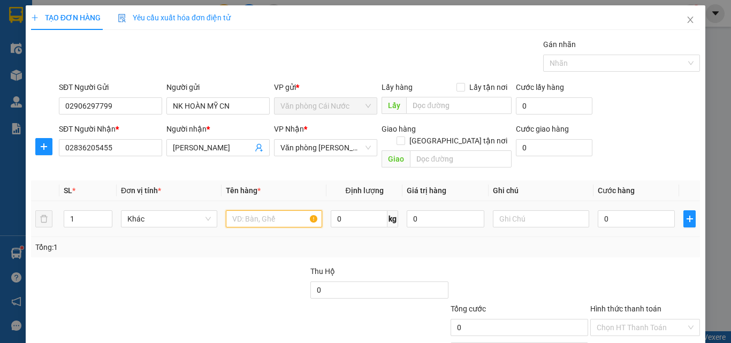
click at [238, 210] on input "text" at bounding box center [274, 218] width 96 height 17
type input "1 HỘP"
click at [679, 212] on td at bounding box center [689, 219] width 21 height 36
click at [643, 210] on input "0" at bounding box center [636, 218] width 77 height 17
type input "3"
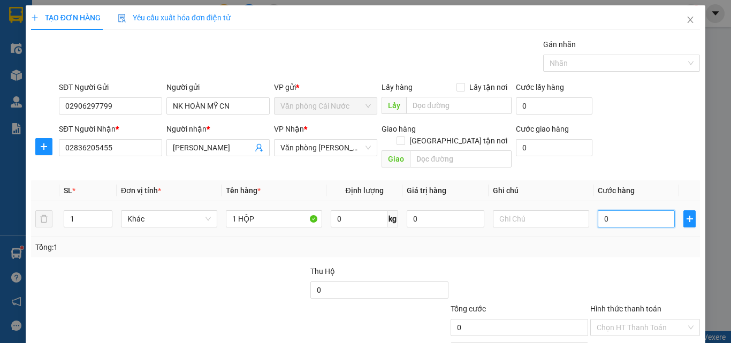
type input "3"
type input "30"
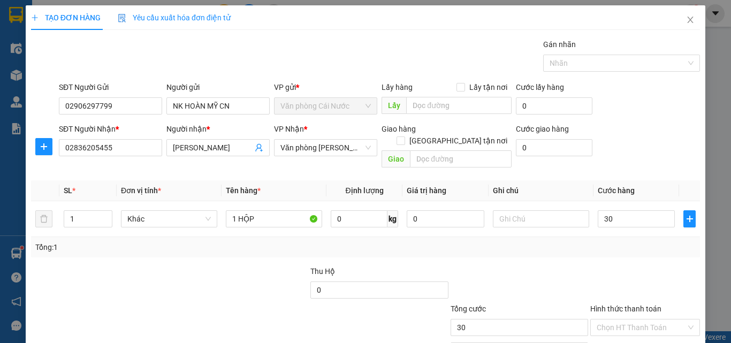
type input "30.000"
click at [637, 241] on div "Tổng: 1" at bounding box center [365, 247] width 660 height 12
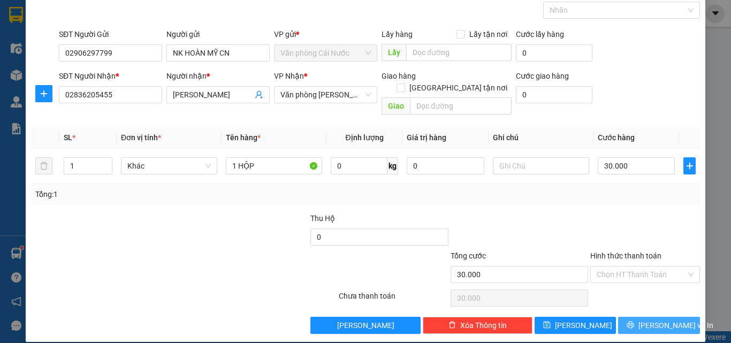
click at [652, 319] on span "[PERSON_NAME] và In" at bounding box center [675, 325] width 75 height 12
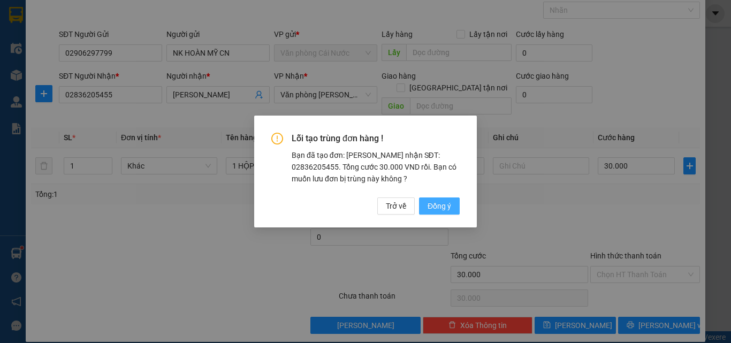
click at [443, 207] on span "Đồng ý" at bounding box center [439, 206] width 24 height 12
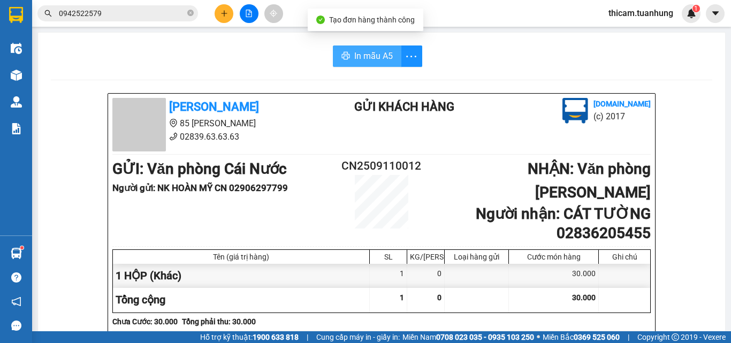
click at [369, 50] on span "In mẫu A5" at bounding box center [373, 55] width 39 height 13
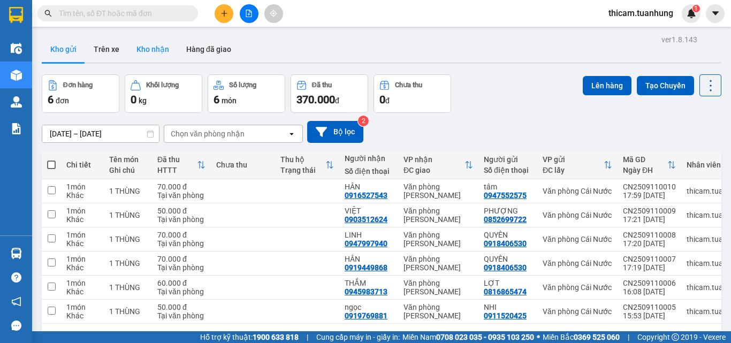
click at [158, 51] on button "Kho nhận" at bounding box center [153, 49] width 50 height 26
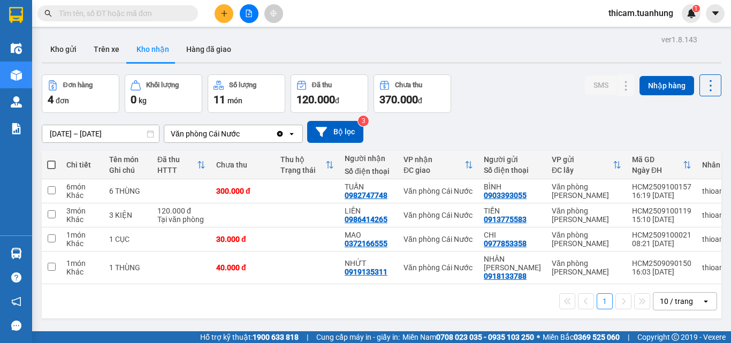
click at [221, 14] on icon "plus" at bounding box center [223, 13] width 7 height 7
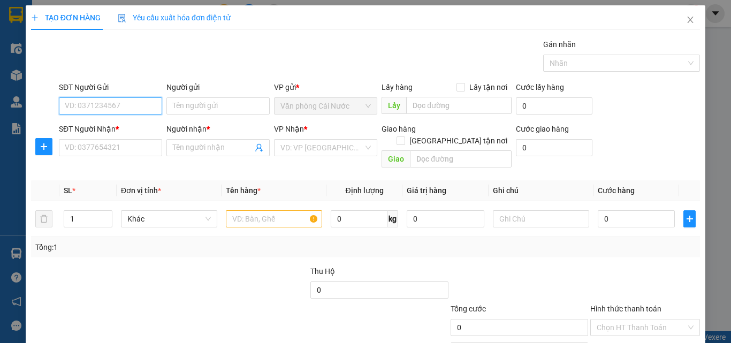
click at [140, 108] on input "SĐT Người Gửi" at bounding box center [110, 105] width 103 height 17
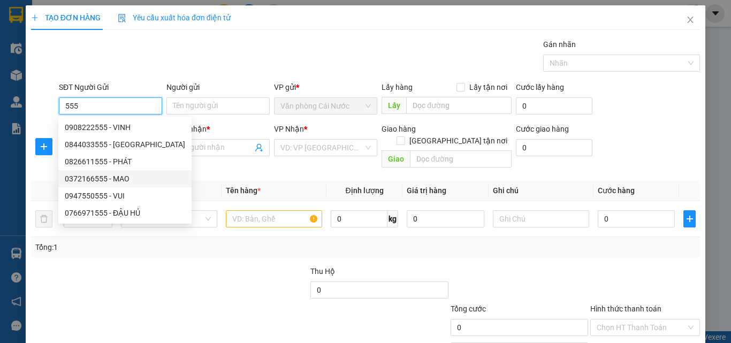
click at [127, 173] on div "0372166555 - MAO" at bounding box center [125, 179] width 120 height 12
type input "0372166555"
type input "MAO"
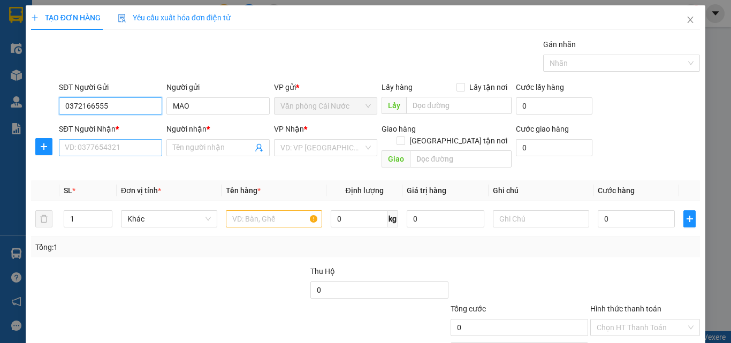
type input "0372166555"
click at [111, 147] on input "SĐT Người Nhận *" at bounding box center [110, 147] width 103 height 17
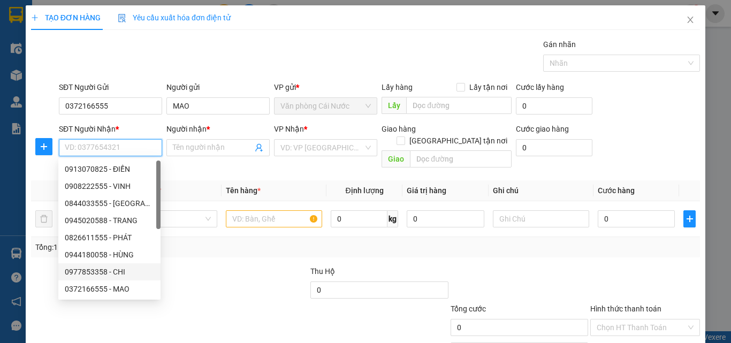
click at [112, 269] on div "0977853358 - CHI" at bounding box center [109, 272] width 89 height 12
type input "0977853358"
type input "CHI"
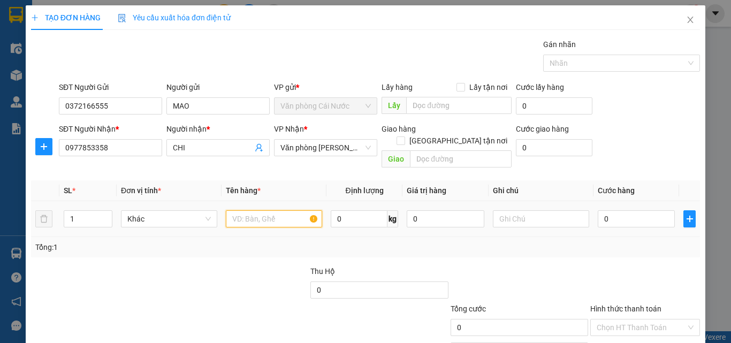
click at [260, 210] on input "text" at bounding box center [274, 218] width 96 height 17
type input "1 BAO"
click at [413, 246] on div "Transit Pickup Surcharge Ids Transit Deliver Surcharge Ids Transit Deliver Surc…" at bounding box center [365, 213] width 669 height 348
click at [598, 210] on input "0" at bounding box center [636, 218] width 77 height 17
type input "6"
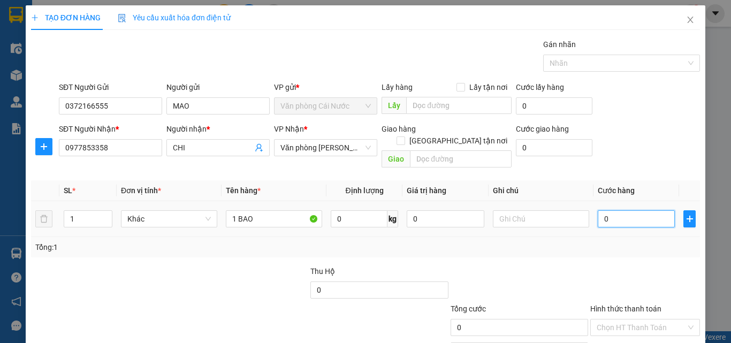
type input "6"
type input "60"
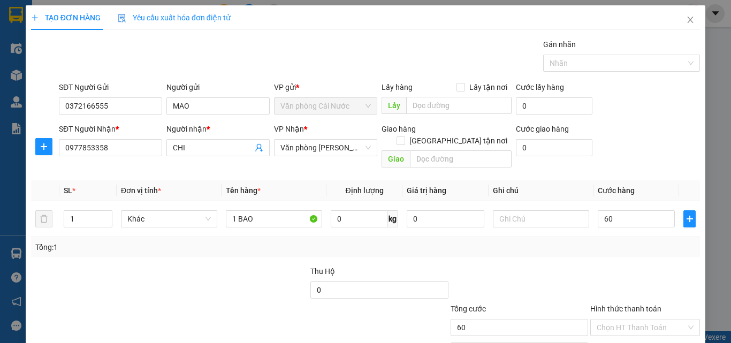
type input "60.000"
click at [615, 265] on div at bounding box center [645, 283] width 112 height 37
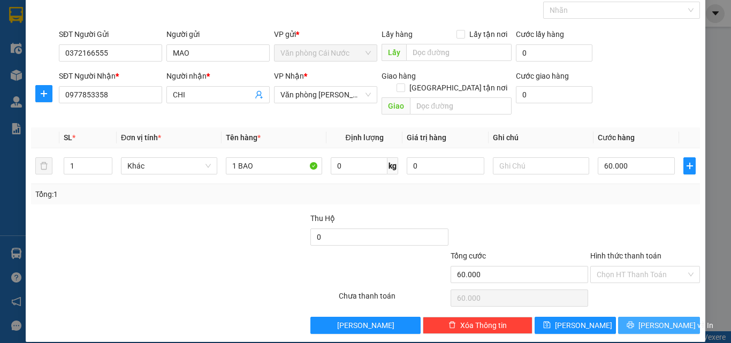
click at [654, 319] on span "[PERSON_NAME] và In" at bounding box center [675, 325] width 75 height 12
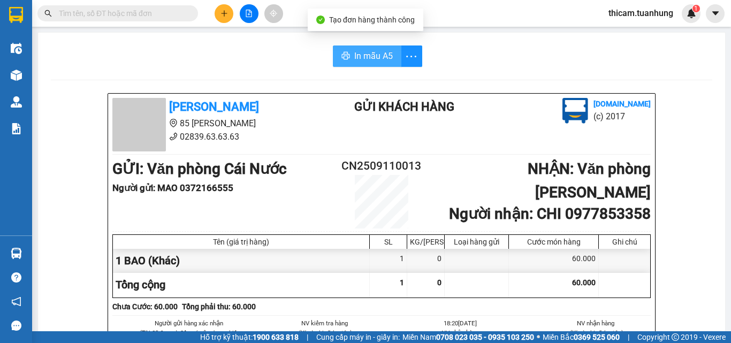
click at [369, 62] on span "In mẫu A5" at bounding box center [373, 55] width 39 height 13
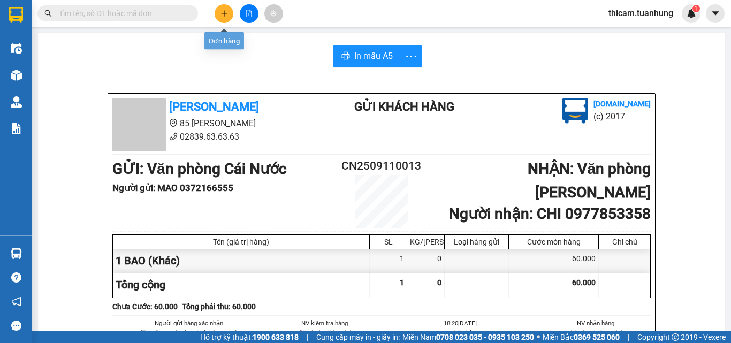
click at [228, 12] on button at bounding box center [224, 13] width 19 height 19
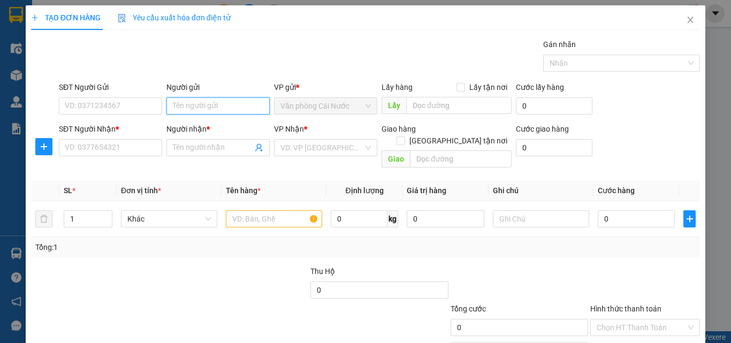
click at [216, 106] on input "Người gửi" at bounding box center [217, 105] width 103 height 17
type input "XE TẢI"
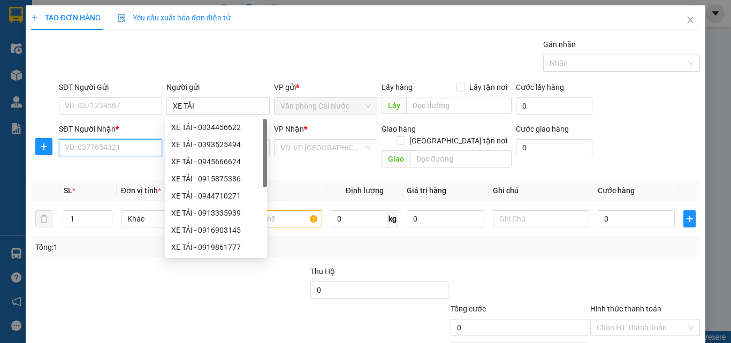
click at [131, 144] on input "SĐT Người Nhận *" at bounding box center [110, 147] width 103 height 17
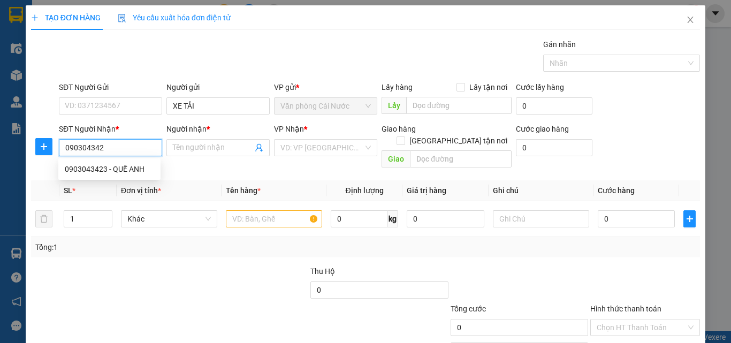
type input "0903043423"
click at [113, 167] on div "0903043423 - QUẾ ANH" at bounding box center [109, 169] width 89 height 12
type input "QUẾ ANH"
type input "0903043423"
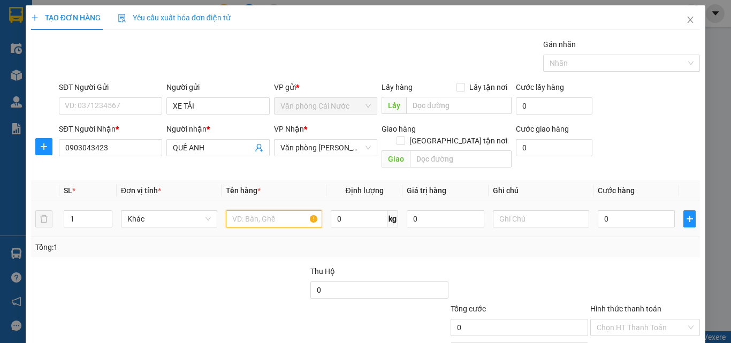
click at [263, 210] on input "text" at bounding box center [274, 218] width 96 height 17
type input "1 THÙNG"
click at [636, 210] on input "0" at bounding box center [636, 218] width 77 height 17
type input "5"
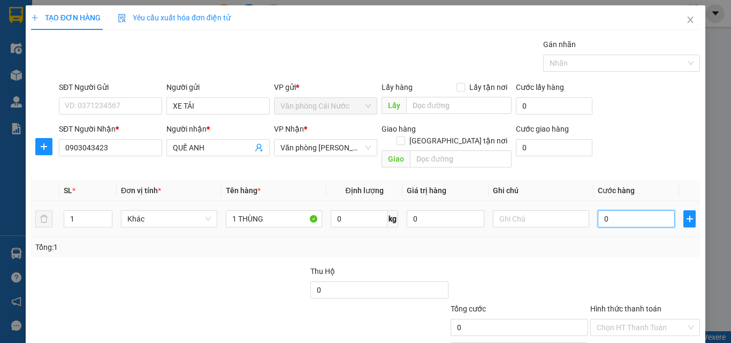
type input "5"
type input "50"
type input "50.000"
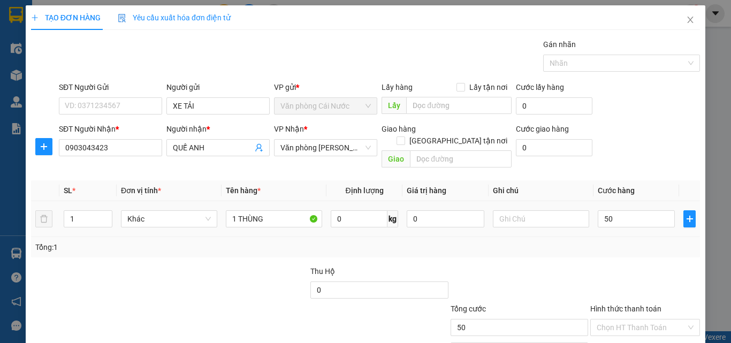
type input "50.000"
click at [642, 221] on td "50.000" at bounding box center [636, 219] width 86 height 36
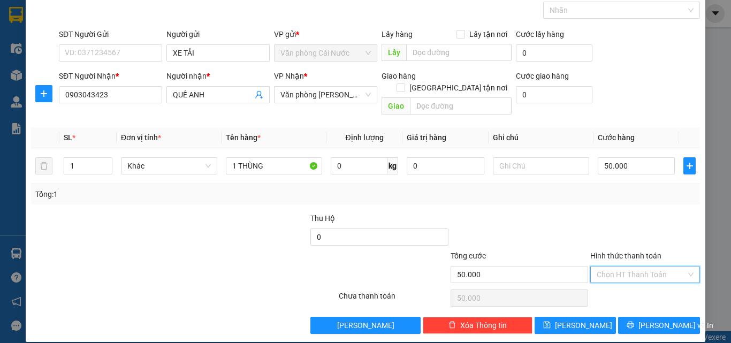
click at [640, 266] on input "Hình thức thanh toán" at bounding box center [640, 274] width 89 height 16
click at [615, 286] on div "Tại văn phòng" at bounding box center [639, 284] width 96 height 12
type input "0"
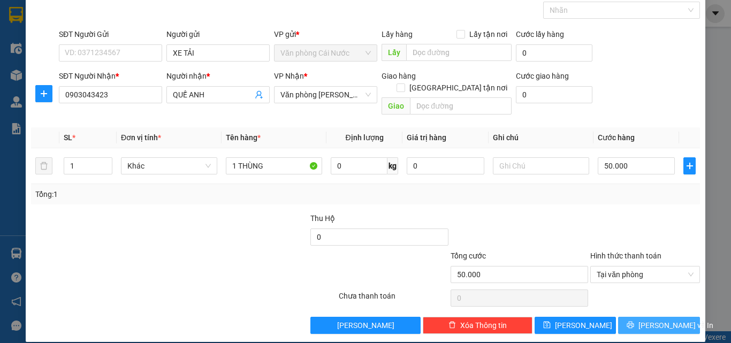
click at [648, 319] on span "[PERSON_NAME] và In" at bounding box center [675, 325] width 75 height 12
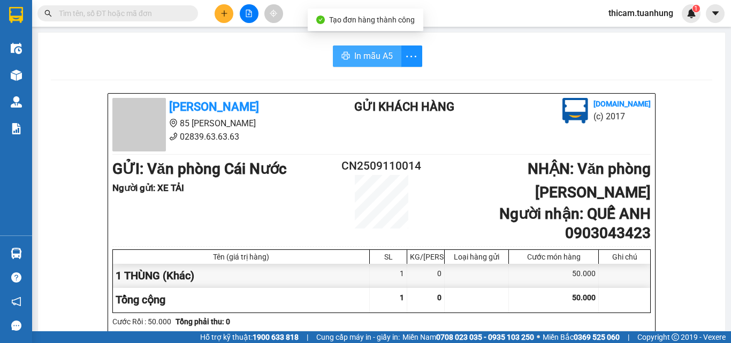
click at [377, 60] on span "In mẫu A5" at bounding box center [373, 55] width 39 height 13
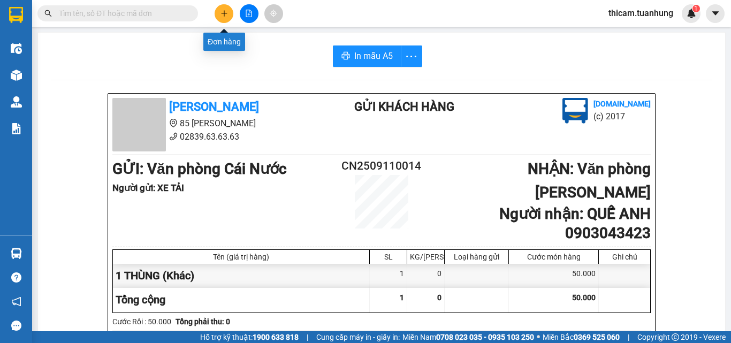
click at [228, 13] on button at bounding box center [224, 13] width 19 height 19
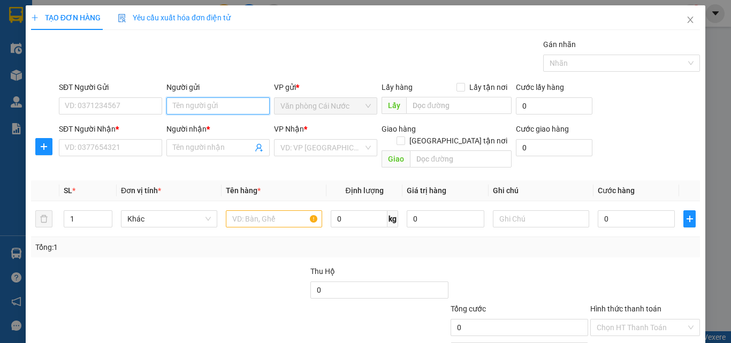
click at [211, 111] on input "Người gửi" at bounding box center [217, 105] width 103 height 17
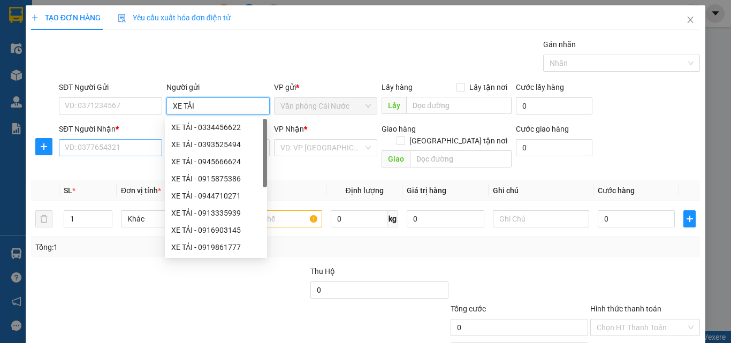
type input "XE TẢI"
click at [74, 147] on input "SĐT Người Nhận *" at bounding box center [110, 147] width 103 height 17
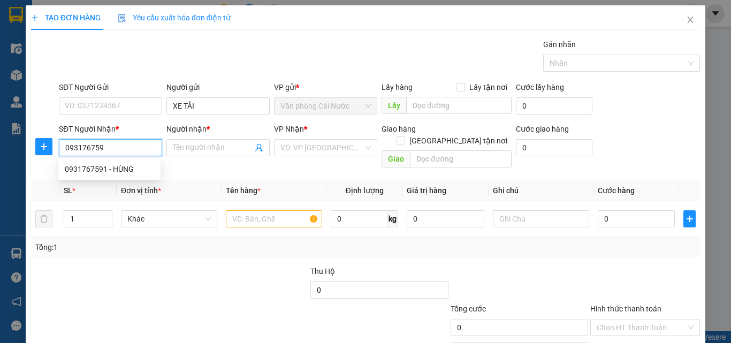
type input "0931767591"
click at [112, 170] on div "0931767591 - HÙNG" at bounding box center [109, 169] width 89 height 12
type input "HÙNG"
type input "0931767591"
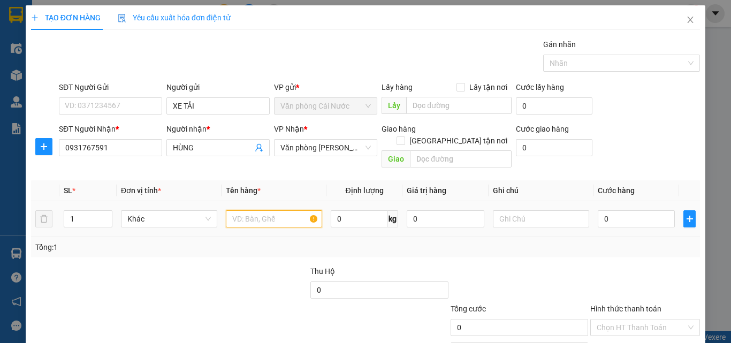
click at [272, 210] on input "text" at bounding box center [274, 218] width 96 height 17
type input "1 THÙNG"
click at [648, 210] on input "0" at bounding box center [636, 218] width 77 height 17
type input "5"
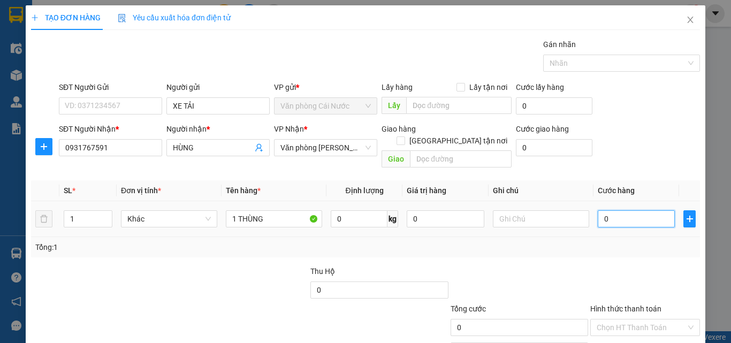
type input "5"
type input "50"
type input "50.000"
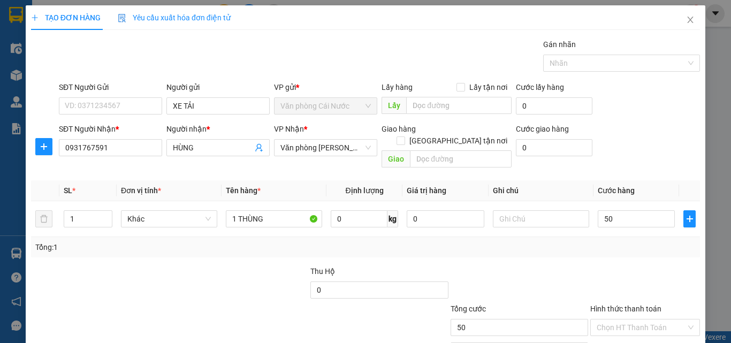
type input "50.000"
click at [610, 244] on div "Tổng: 1" at bounding box center [365, 247] width 669 height 20
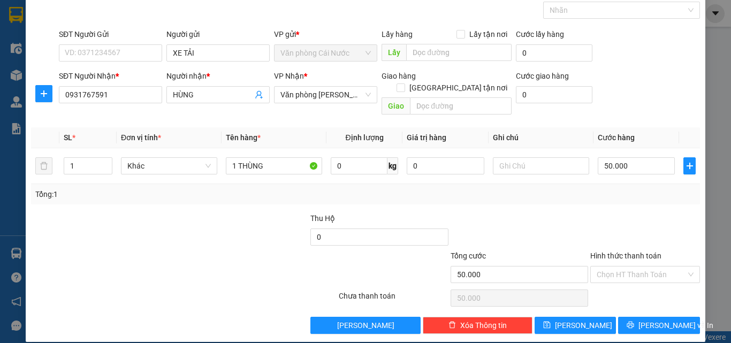
click at [612, 252] on div "Hình thức thanh toán" at bounding box center [645, 258] width 110 height 16
click at [612, 266] on input "Hình thức thanh toán" at bounding box center [640, 274] width 89 height 16
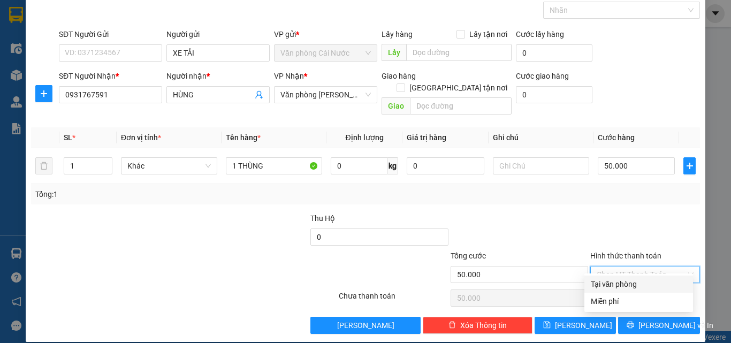
click at [616, 285] on div "Tại văn phòng" at bounding box center [639, 284] width 96 height 12
type input "0"
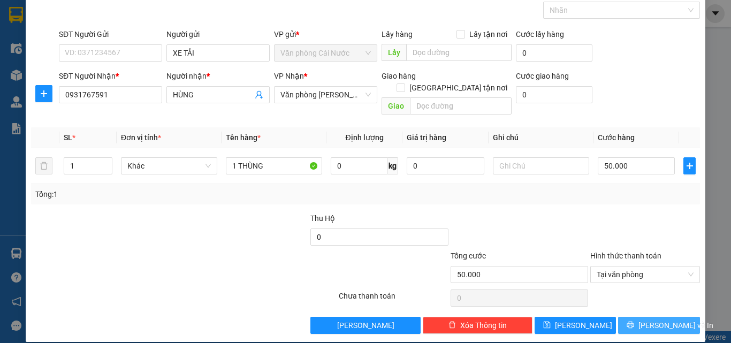
click at [653, 319] on span "[PERSON_NAME] và In" at bounding box center [675, 325] width 75 height 12
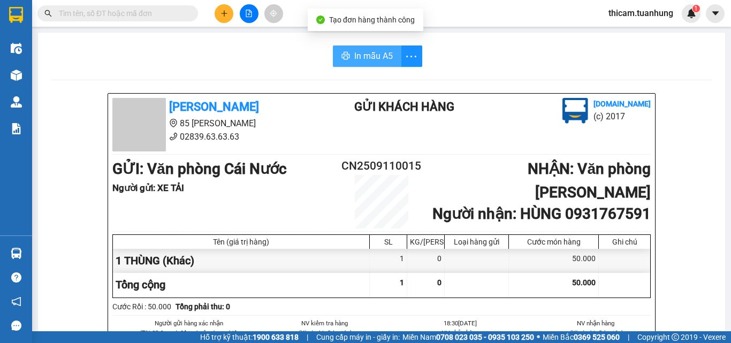
click at [382, 62] on span "In mẫu A5" at bounding box center [373, 55] width 39 height 13
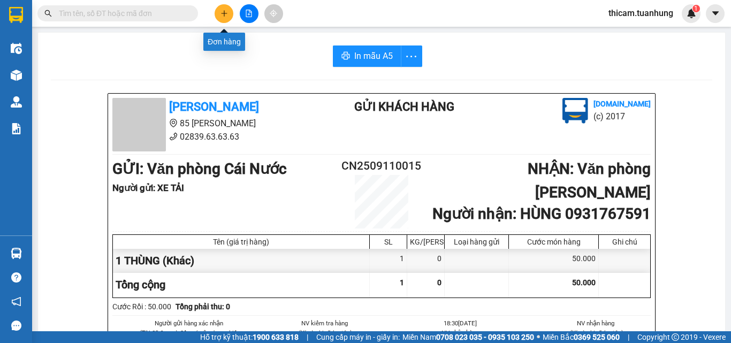
click at [227, 15] on icon "plus" at bounding box center [223, 13] width 7 height 7
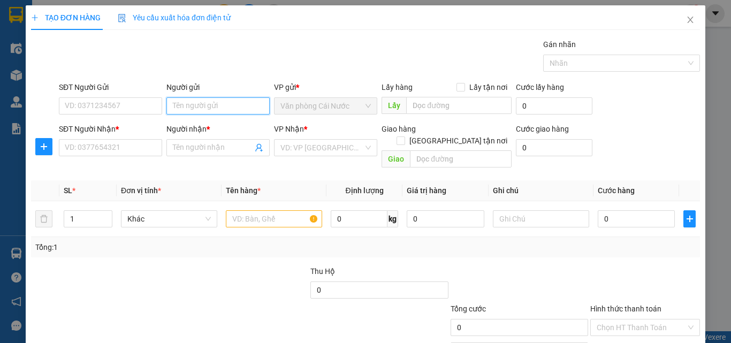
click at [242, 109] on input "Người gửi" at bounding box center [217, 105] width 103 height 17
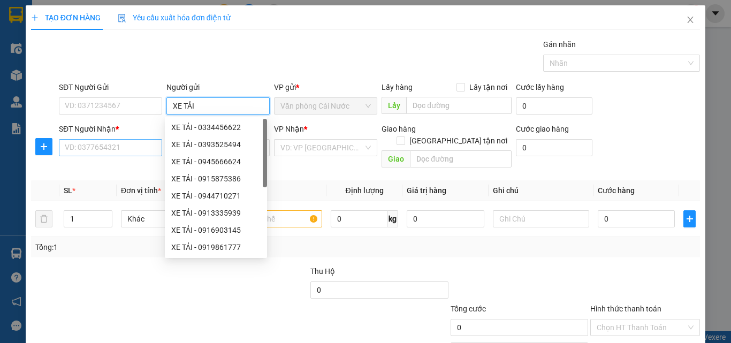
type input "XE TẢI"
click at [85, 150] on input "SĐT Người Nhận *" at bounding box center [110, 147] width 103 height 17
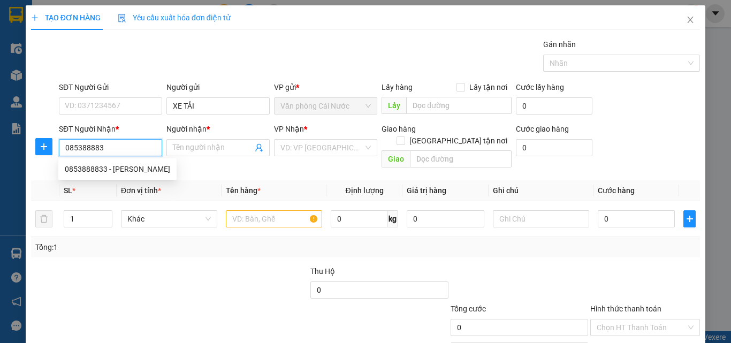
type input "0853888833"
click at [113, 170] on div "0853888833 - TẤN ĐẠT" at bounding box center [117, 169] width 105 height 12
type input "TẤN ĐẠT"
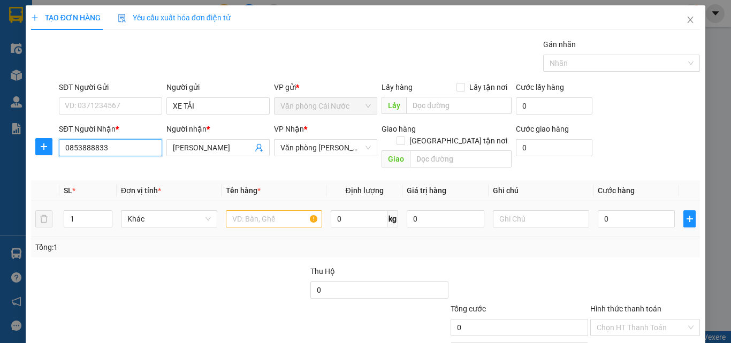
type input "0853888833"
click at [263, 211] on input "text" at bounding box center [274, 218] width 96 height 17
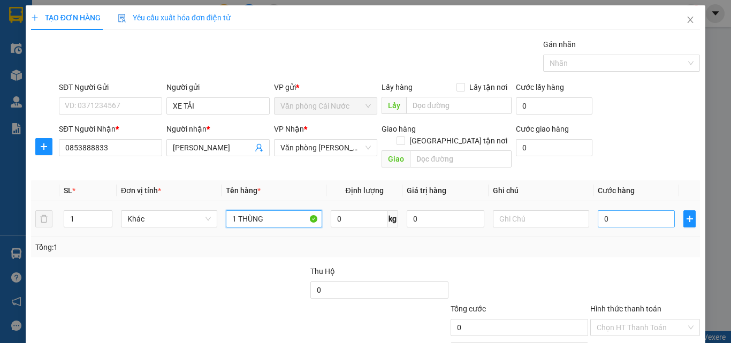
type input "1 THÙNG"
click at [629, 210] on input "0" at bounding box center [636, 218] width 77 height 17
type input "5"
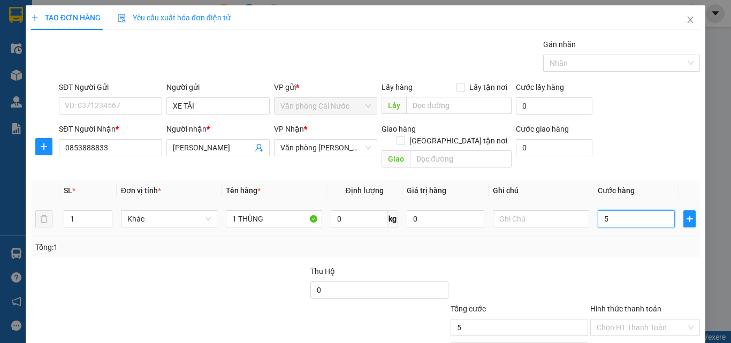
type input "50"
type input "50.000"
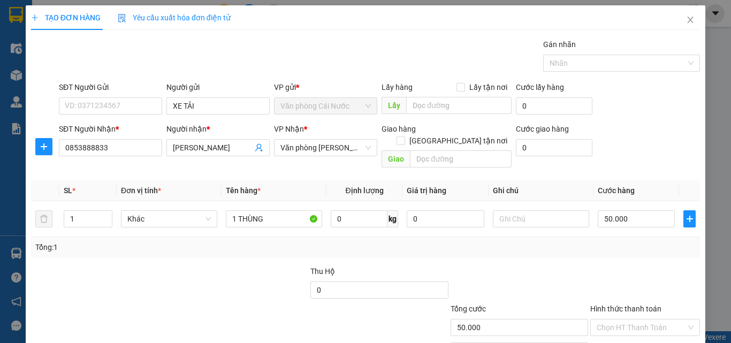
click at [610, 248] on div "Transit Pickup Surcharge Ids Transit Deliver Surcharge Ids Transit Deliver Surc…" at bounding box center [365, 213] width 669 height 348
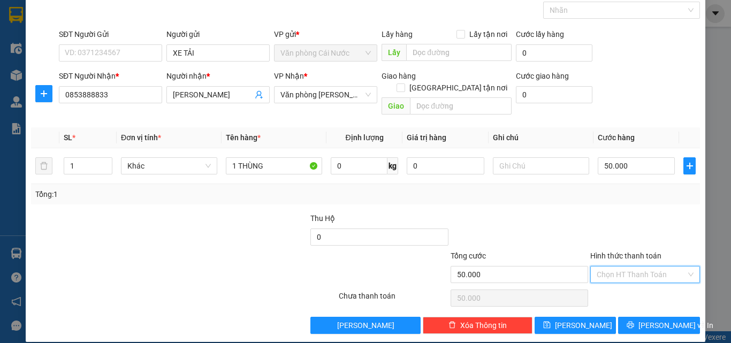
click at [622, 268] on input "Hình thức thanh toán" at bounding box center [640, 274] width 89 height 16
click at [631, 286] on div "Tại văn phòng" at bounding box center [639, 284] width 96 height 12
type input "0"
click at [650, 319] on span "[PERSON_NAME] và In" at bounding box center [675, 325] width 75 height 12
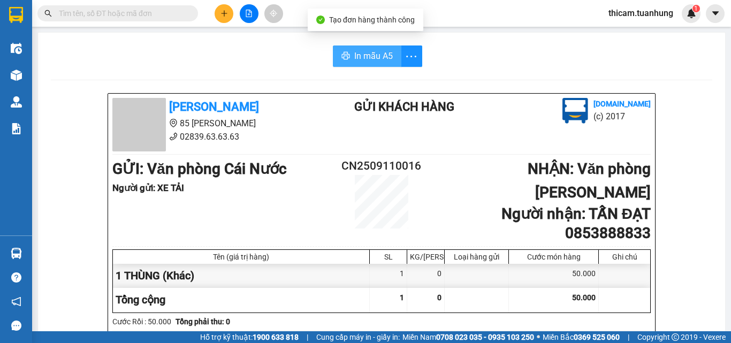
click at [382, 57] on span "In mẫu A5" at bounding box center [373, 55] width 39 height 13
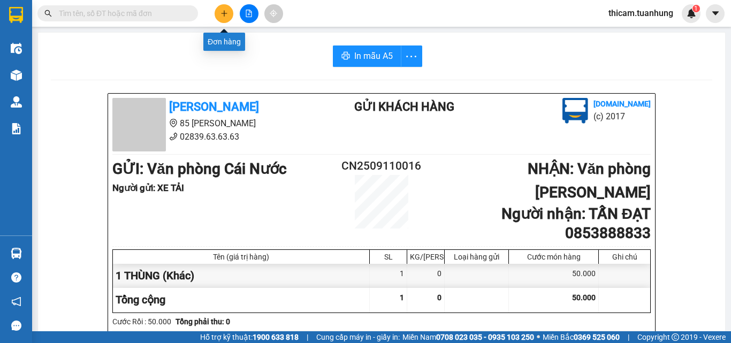
click at [224, 14] on icon "plus" at bounding box center [224, 13] width 1 height 6
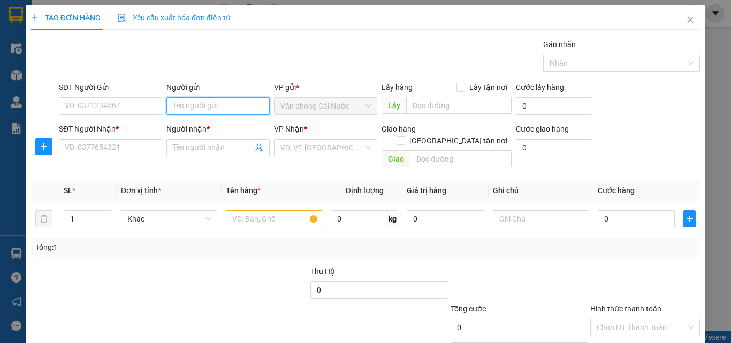
click at [224, 107] on input "Người gửi" at bounding box center [217, 105] width 103 height 17
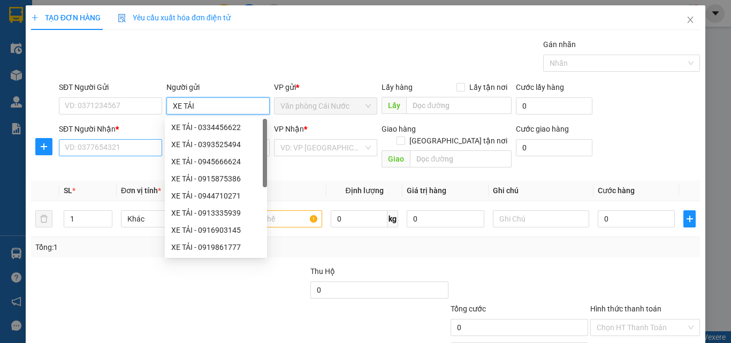
type input "XE TẢI"
click at [82, 148] on input "SĐT Người Nhận *" at bounding box center [110, 147] width 103 height 17
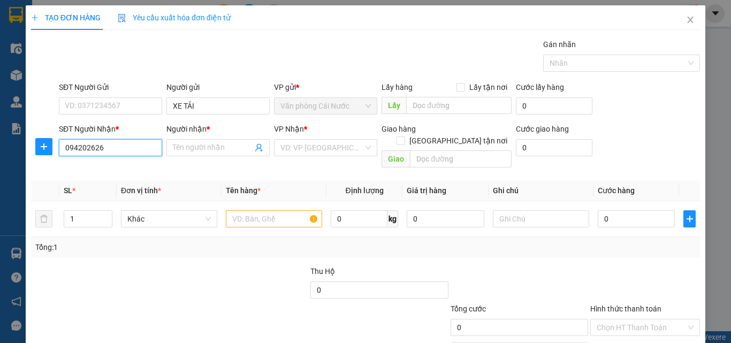
type input "0942026269"
click at [118, 172] on div "0942026269 - TẦNG" at bounding box center [109, 169] width 89 height 12
type input "TẦNG"
type input "0942026269"
click at [251, 215] on input "text" at bounding box center [274, 218] width 96 height 17
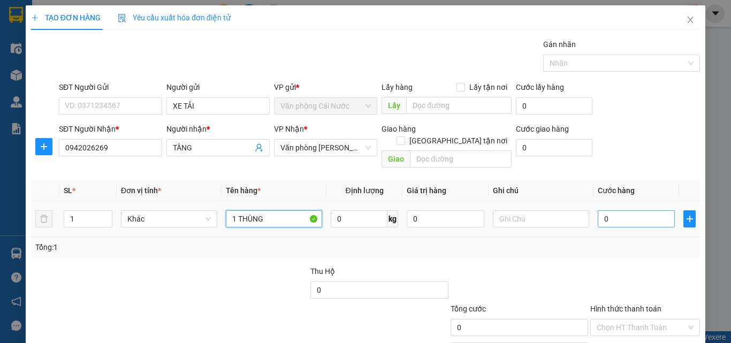
type input "1 THÙNG"
click at [647, 210] on input "0" at bounding box center [636, 218] width 77 height 17
type input "5"
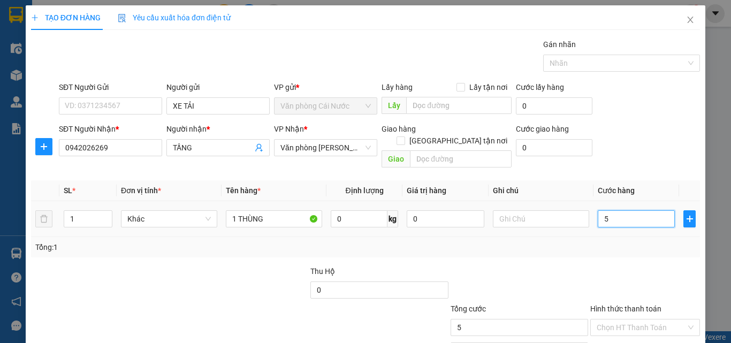
type input "50"
type input "50.000"
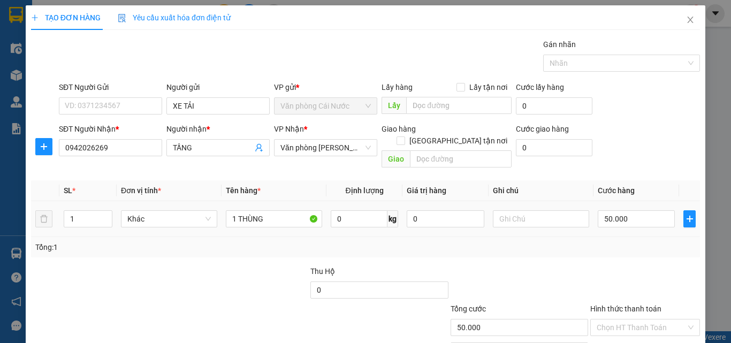
click at [637, 221] on td "50.000" at bounding box center [636, 219] width 86 height 36
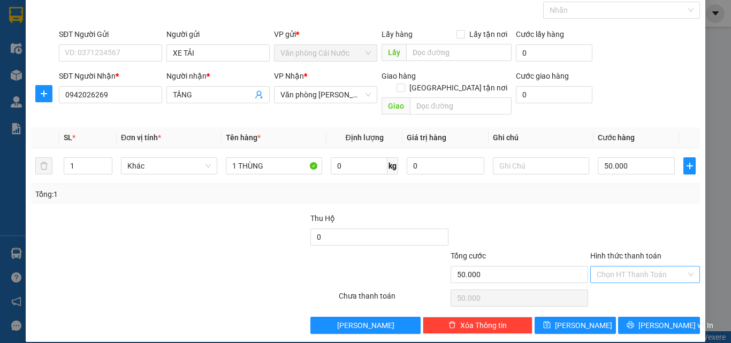
drag, startPoint x: 644, startPoint y: 262, endPoint x: 639, endPoint y: 264, distance: 5.5
click at [643, 266] on input "Hình thức thanh toán" at bounding box center [640, 274] width 89 height 16
click at [627, 285] on div "Tại văn phòng" at bounding box center [639, 284] width 96 height 12
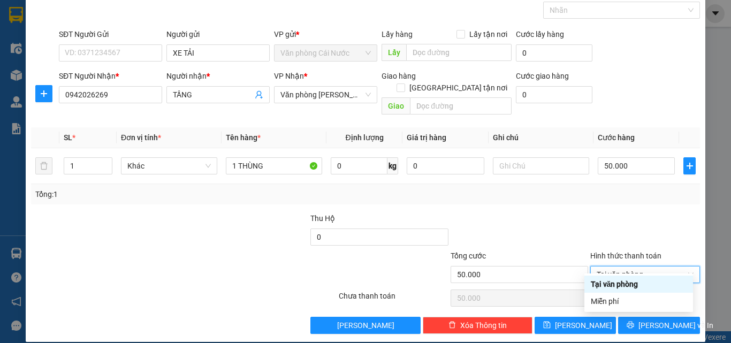
type input "0"
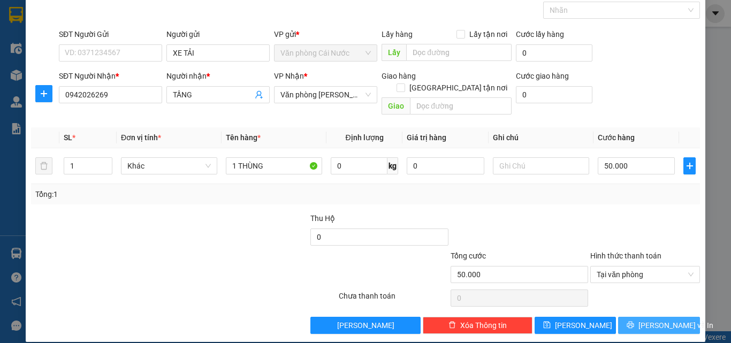
click at [661, 319] on button "[PERSON_NAME] và In" at bounding box center [659, 325] width 82 height 17
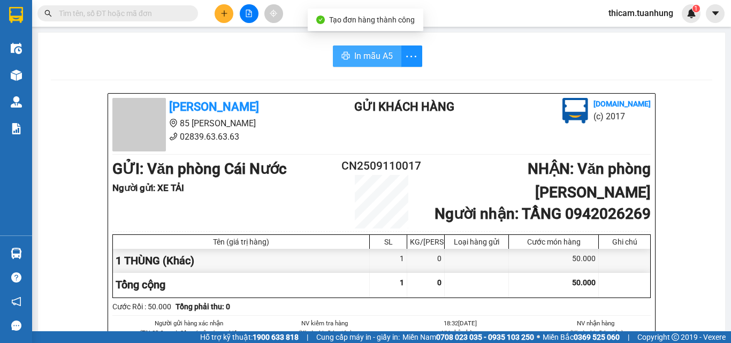
click at [367, 56] on span "In mẫu A5" at bounding box center [373, 55] width 39 height 13
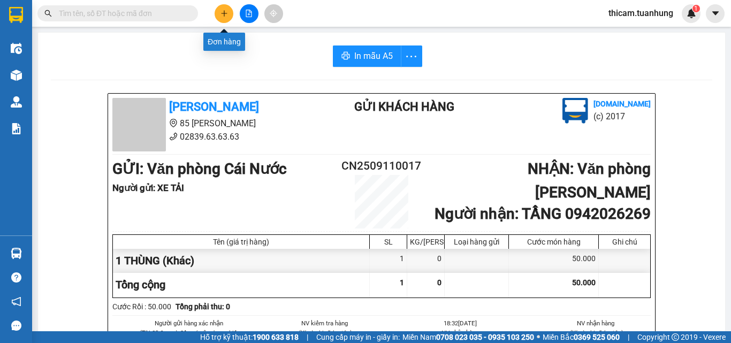
click at [224, 10] on icon "plus" at bounding box center [223, 13] width 7 height 7
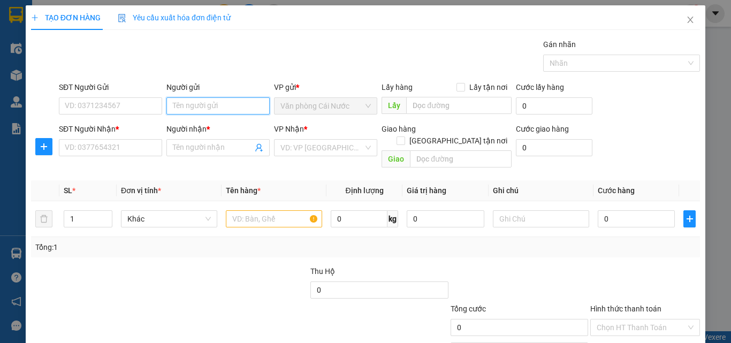
click at [206, 102] on input "Người gửi" at bounding box center [217, 105] width 103 height 17
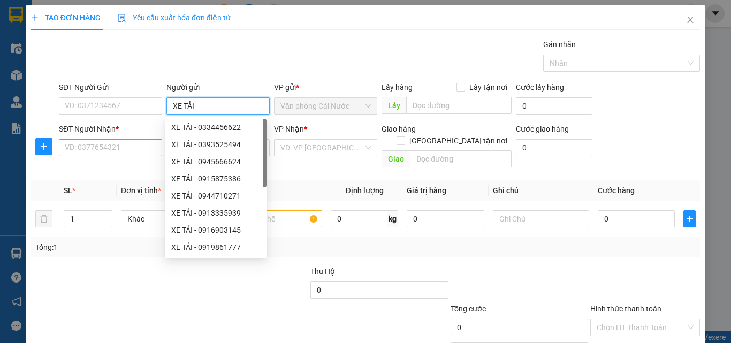
type input "XE TẢI"
click at [106, 145] on input "SĐT Người Nhận *" at bounding box center [110, 147] width 103 height 17
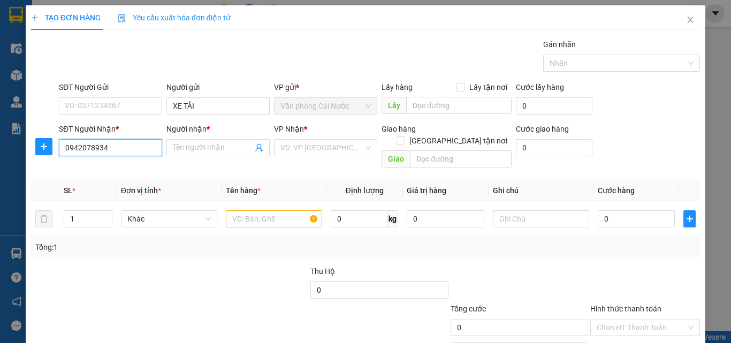
click at [78, 148] on input "0942078934" at bounding box center [110, 147] width 103 height 17
click at [80, 148] on input "0942078934" at bounding box center [110, 147] width 103 height 17
type input "0947078934"
click at [125, 169] on div "0947078934 - QUỲNH" at bounding box center [117, 169] width 105 height 12
type input "QUỲNH"
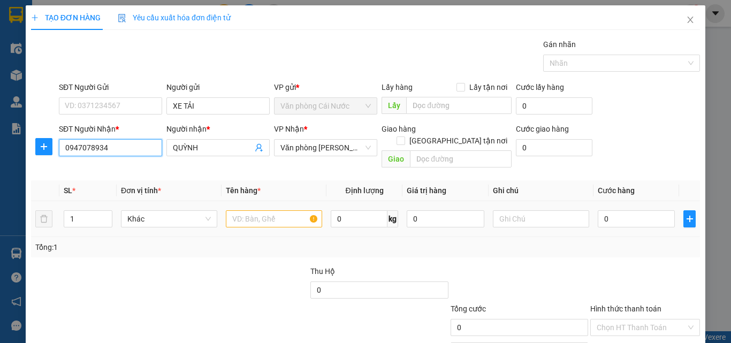
type input "0947078934"
click at [261, 210] on input "text" at bounding box center [274, 218] width 96 height 17
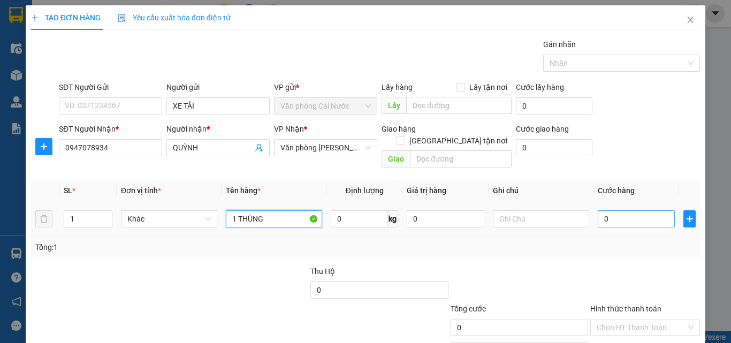
type input "1 THÙNG"
click at [624, 210] on input "0" at bounding box center [636, 218] width 77 height 17
type input "5"
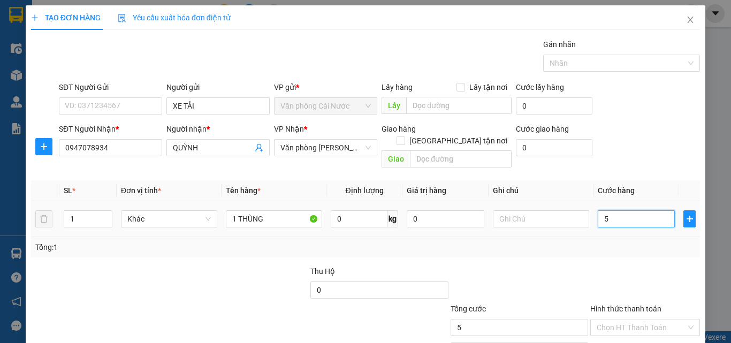
type input "50"
type input "50.000"
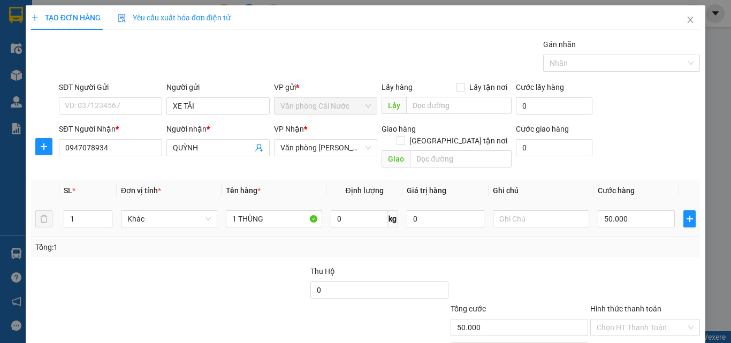
click at [616, 224] on td "50.000" at bounding box center [636, 219] width 86 height 36
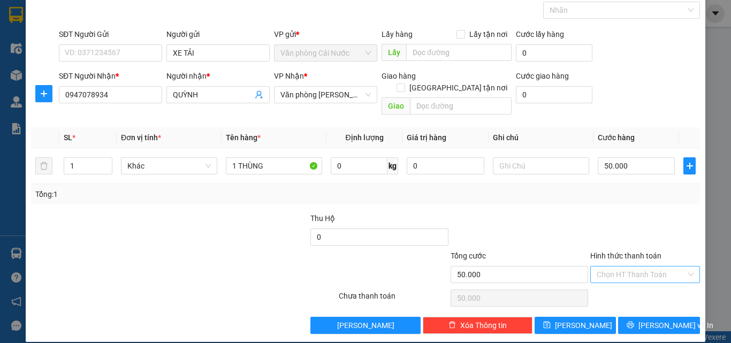
click at [631, 266] on input "Hình thức thanh toán" at bounding box center [640, 274] width 89 height 16
click at [624, 285] on div "Tại văn phòng" at bounding box center [639, 284] width 96 height 12
type input "0"
click at [668, 319] on span "[PERSON_NAME] và In" at bounding box center [675, 325] width 75 height 12
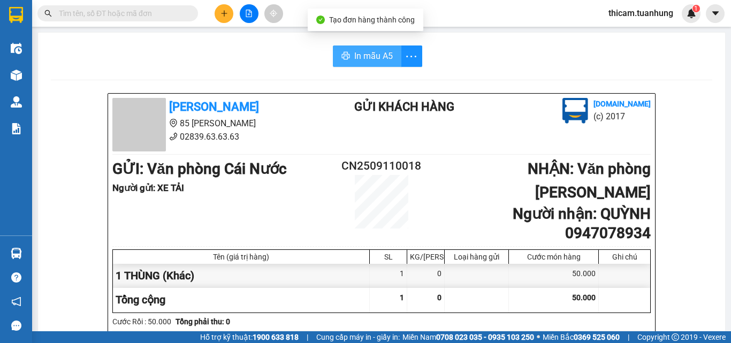
click at [369, 51] on span "In mẫu A5" at bounding box center [373, 55] width 39 height 13
